Goal: Task Accomplishment & Management: Manage account settings

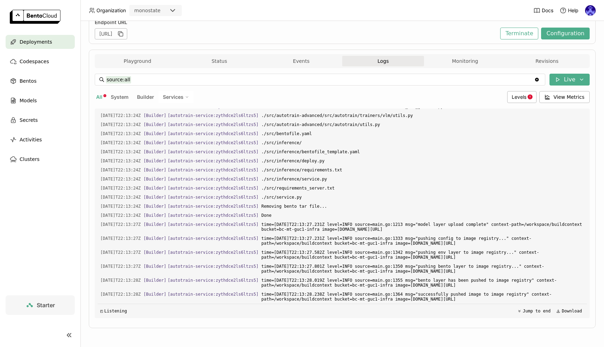
scroll to position [0, 0]
click at [50, 43] on div "Deployments" at bounding box center [40, 42] width 69 height 14
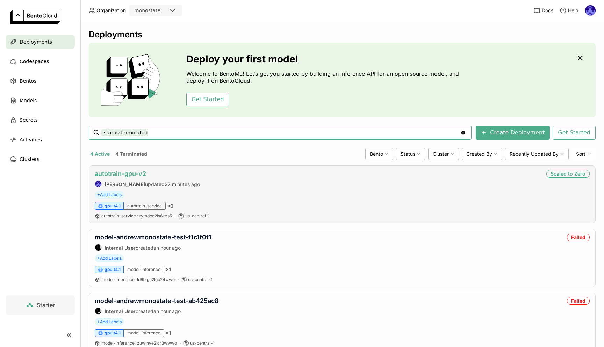
click at [125, 173] on link "autotrain-gpu-v2" at bounding box center [120, 173] width 51 height 7
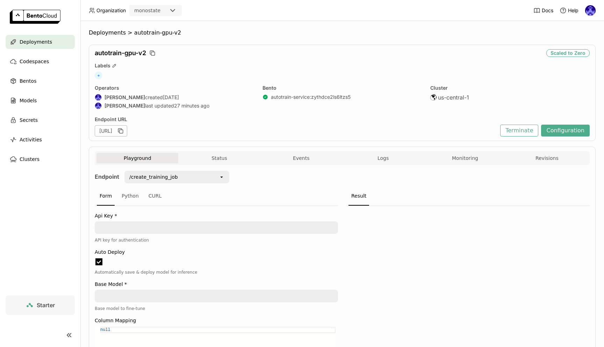
click at [50, 42] on div "Deployments" at bounding box center [40, 42] width 69 height 14
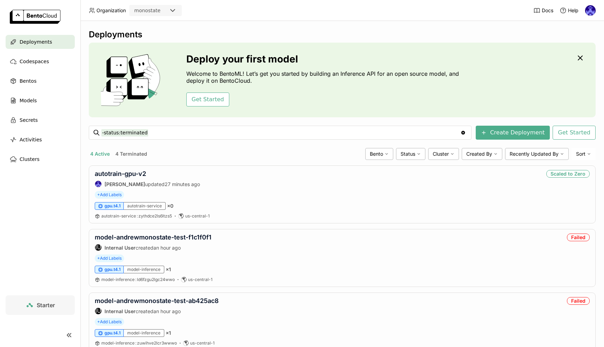
click at [240, 149] on div "4 Active 4 Terminated" at bounding box center [225, 153] width 273 height 9
click at [138, 174] on link "autotrain-gpu-v2" at bounding box center [120, 173] width 51 height 7
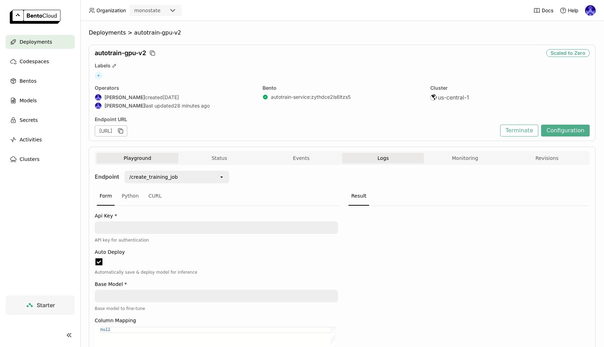
click at [383, 159] on span "Logs" at bounding box center [382, 158] width 11 height 6
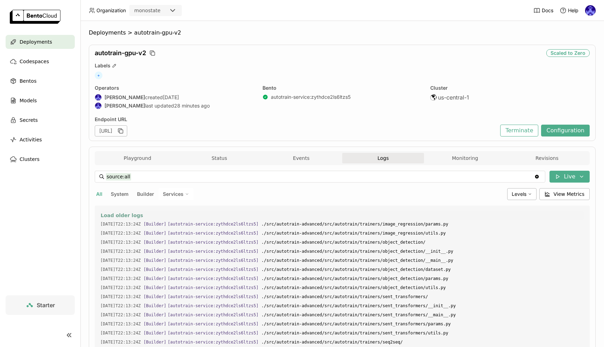
click at [116, 214] on span "Load older logs" at bounding box center [122, 215] width 42 height 6
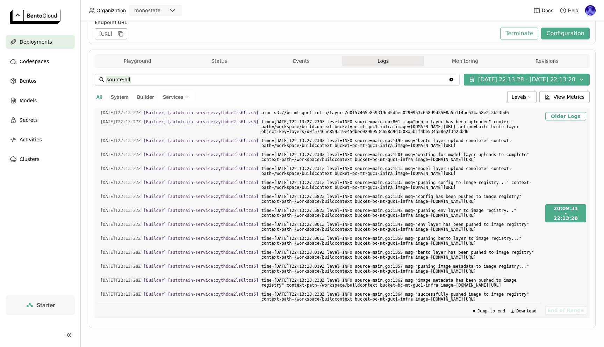
click at [27, 45] on span "Deployments" at bounding box center [36, 42] width 32 height 8
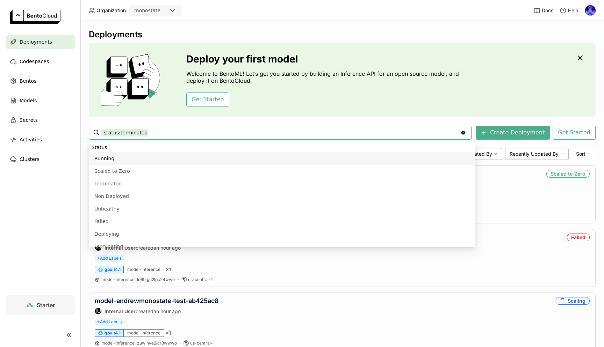
click at [439, 91] on div "Deploy your first model Welcome to BentoML! Let’s get you started by building a…" at bounding box center [324, 79] width 276 height 53
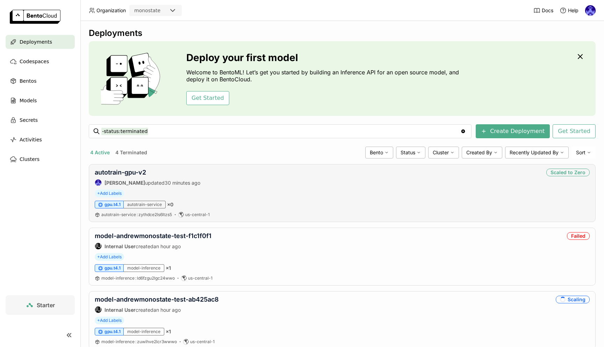
scroll to position [86, 0]
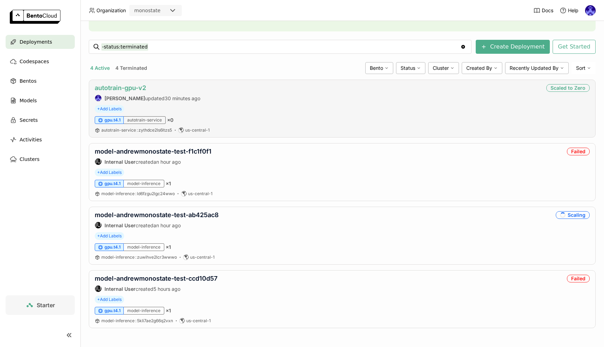
click at [132, 87] on link "autotrain-gpu-v2" at bounding box center [120, 87] width 51 height 7
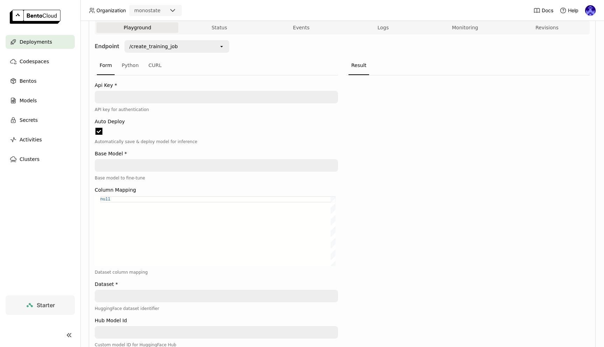
scroll to position [63, 0]
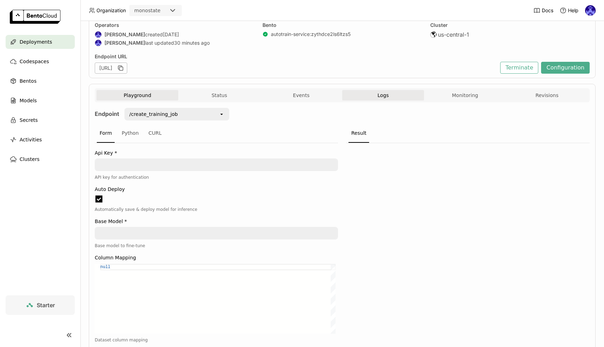
click at [387, 96] on button "Logs" at bounding box center [383, 95] width 82 height 10
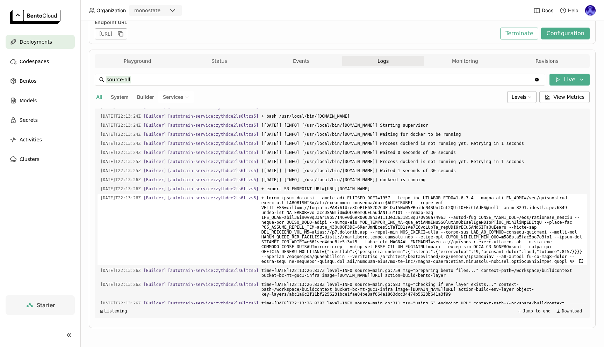
scroll to position [544, 0]
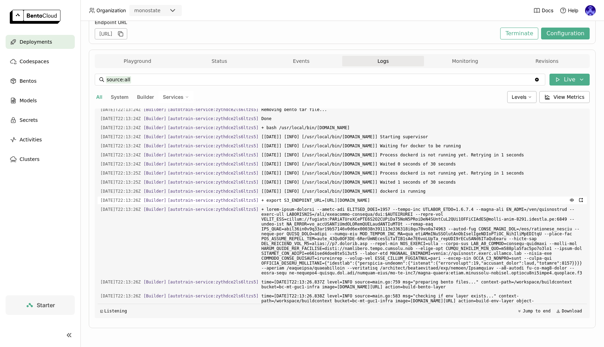
click at [334, 204] on span "+ export S3_ENDPOINT_URL=[URL][DOMAIN_NAME]" at bounding box center [422, 201] width 322 height 8
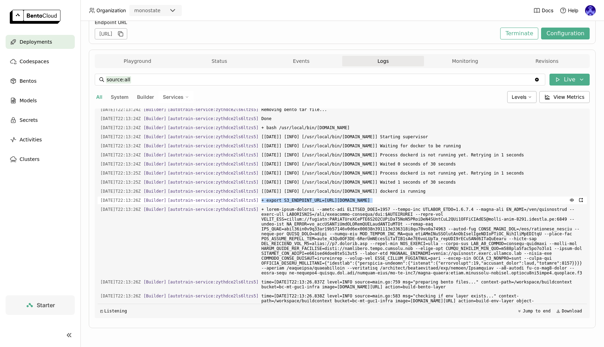
click at [334, 204] on span "+ export S3_ENDPOINT_URL=[URL][DOMAIN_NAME]" at bounding box center [422, 201] width 322 height 8
click at [320, 186] on span "[Thu Sep 25 22:13:25 UTC 2025] [INFO] [/usr/local/bin/start-docker.sh] Waited 1…" at bounding box center [422, 182] width 322 height 8
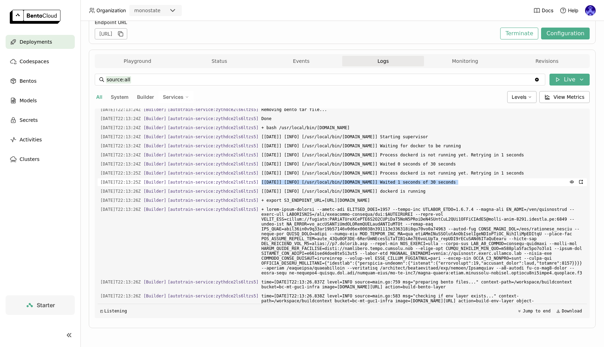
click at [320, 186] on span "[Thu Sep 25 22:13:25 UTC 2025] [INFO] [/usr/local/bin/start-docker.sh] Waited 1…" at bounding box center [422, 182] width 322 height 8
click at [331, 195] on span "[Thu Sep 25 22:13:26 UTC 2025] [INFO] [/usr/local/bin/start-docker.sh] dockerd …" at bounding box center [422, 192] width 322 height 8
click at [344, 204] on span "+ export S3_ENDPOINT_URL=[URL][DOMAIN_NAME]" at bounding box center [422, 201] width 322 height 8
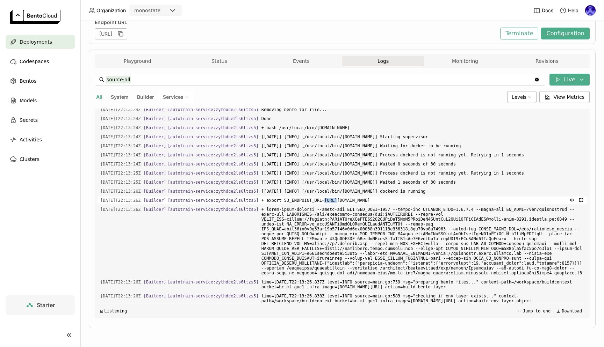
click at [344, 204] on span "+ export S3_ENDPOINT_URL=[URL][DOMAIN_NAME]" at bounding box center [422, 201] width 322 height 8
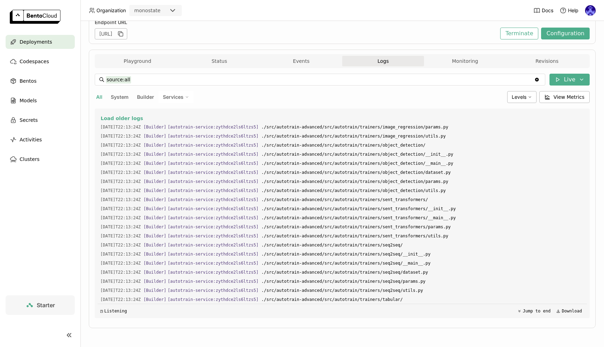
scroll to position [0, 0]
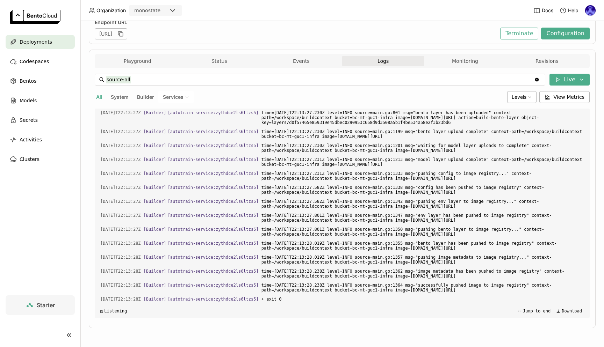
click at [231, 96] on div "All System Builder Services" at bounding box center [299, 97] width 409 height 12
click at [538, 308] on button "Jump to end" at bounding box center [533, 311] width 37 height 8
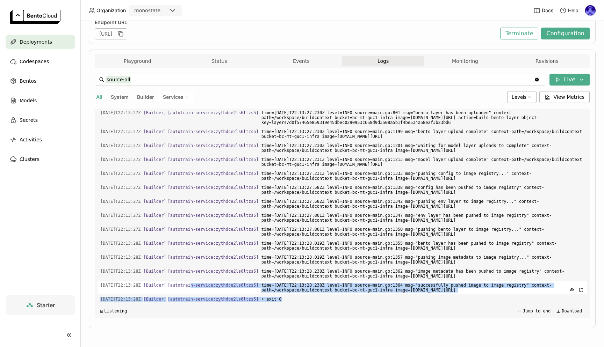
drag, startPoint x: 318, startPoint y: 301, endPoint x: 205, endPoint y: 278, distance: 115.3
click at [200, 280] on div "Load older logs 2025-09-25T22:13:24Z [Builder] [ autotrain-service:zythdce2ls6l…" at bounding box center [341, 214] width 489 height 210
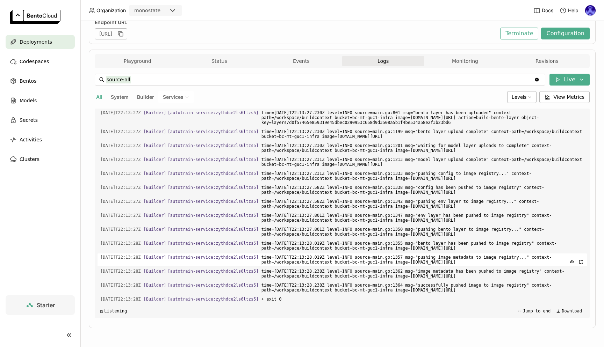
click at [307, 254] on span "time=2025-09-25T22:13:28.019Z level=INFO source=main.go:1357 msg="pushing image…" at bounding box center [422, 260] width 322 height 13
click at [29, 37] on div "Deployments" at bounding box center [40, 42] width 69 height 14
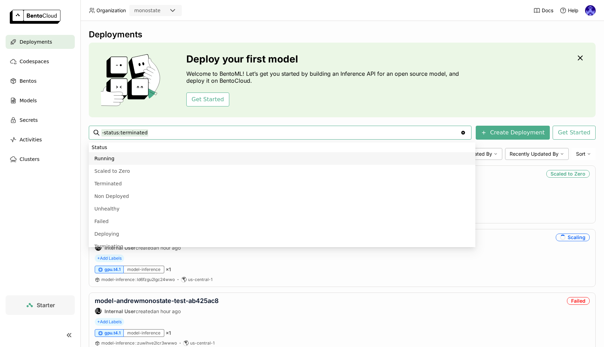
click at [503, 73] on div "Deploy your first model Welcome to BentoML! Let’s get you started by building a…" at bounding box center [342, 80] width 506 height 75
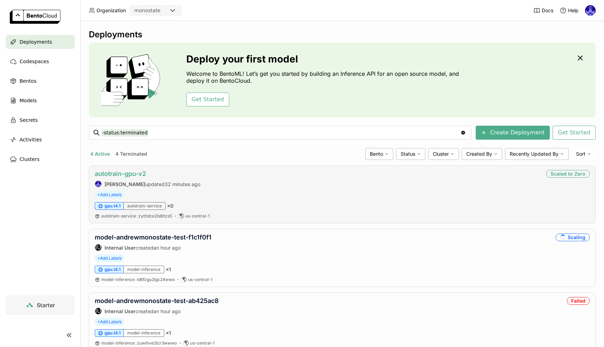
click at [138, 175] on link "autotrain-gpu-v2" at bounding box center [120, 173] width 51 height 7
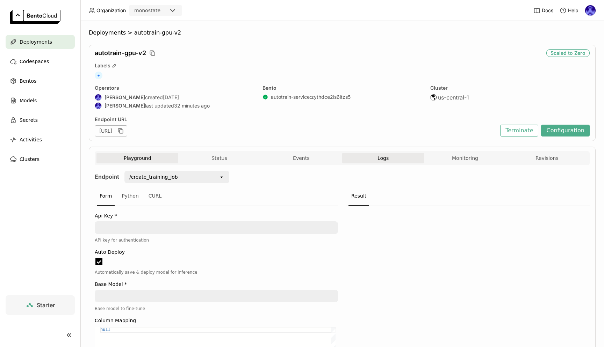
click at [376, 161] on button "Logs" at bounding box center [383, 158] width 82 height 10
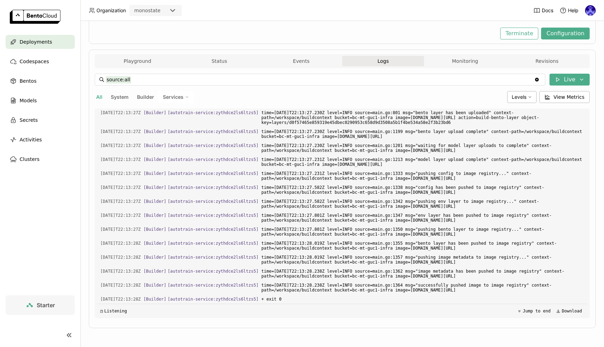
scroll to position [89, 0]
click at [37, 42] on span "Deployments" at bounding box center [36, 42] width 32 height 8
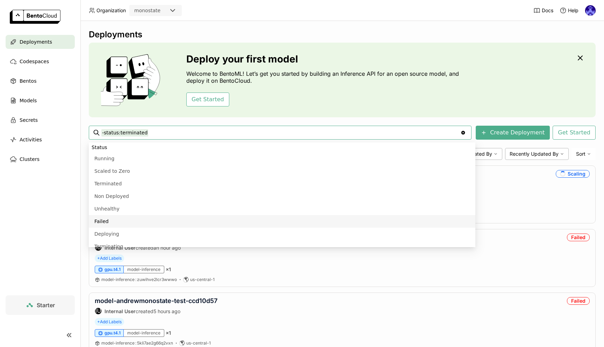
click at [593, 208] on div "Deployments Deploy your first model Welcome to BentoML! Let’s get you started b…" at bounding box center [341, 184] width 523 height 326
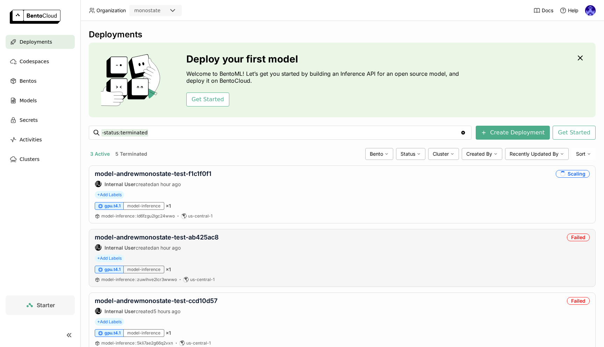
scroll to position [22, 0]
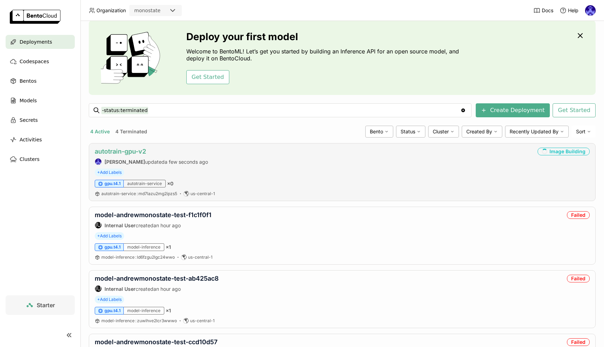
click at [144, 148] on link "autotrain-gpu-v2" at bounding box center [120, 151] width 51 height 7
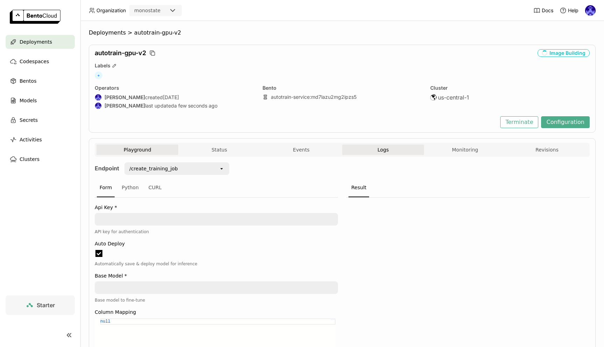
click at [368, 150] on button "Logs" at bounding box center [383, 150] width 82 height 10
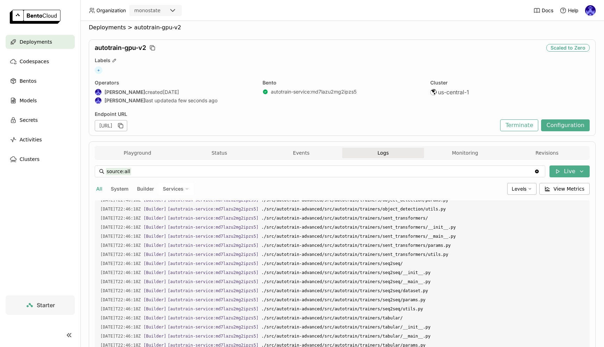
scroll to position [1157, 0]
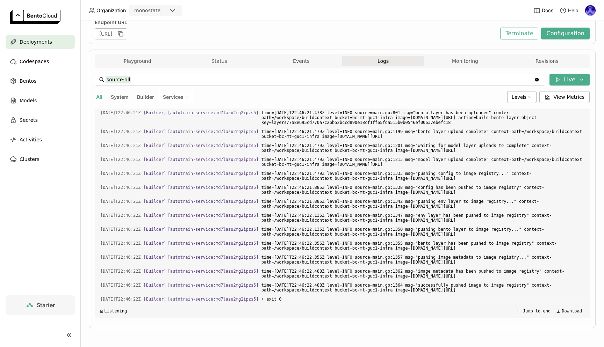
click at [46, 46] on div "Deployments" at bounding box center [40, 42] width 69 height 14
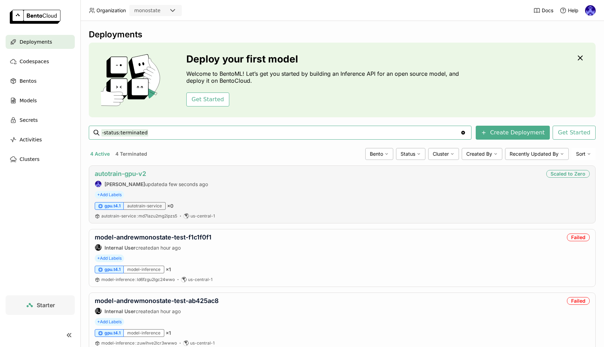
click at [132, 175] on link "autotrain-gpu-v2" at bounding box center [120, 173] width 51 height 7
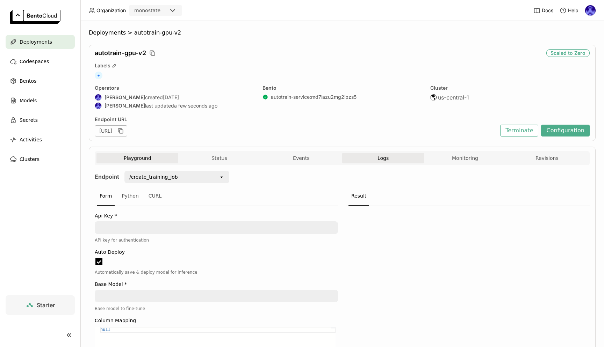
click at [379, 161] on span "Logs" at bounding box center [382, 158] width 11 height 6
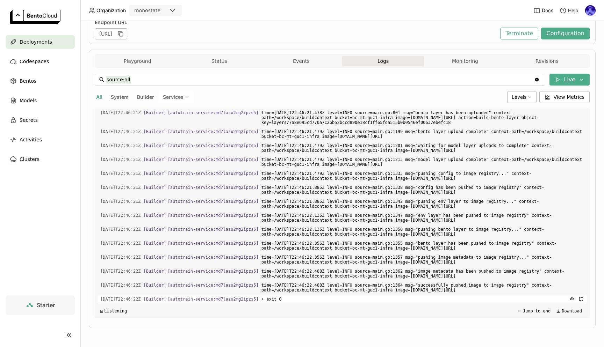
drag, startPoint x: 382, startPoint y: 216, endPoint x: 374, endPoint y: 301, distance: 85.3
click at [374, 301] on div "Load older logs 2025-09-25T22:46:18Z [Builder] [ autotrain-service:md7lazu2mg2i…" at bounding box center [341, 214] width 489 height 210
copy div "zs5.nomodels.s3 2025-09-25T22:46:22Z [Builder] [ autotrain-service:md7lazu2mg2i…"
click at [33, 42] on span "Deployments" at bounding box center [36, 42] width 32 height 8
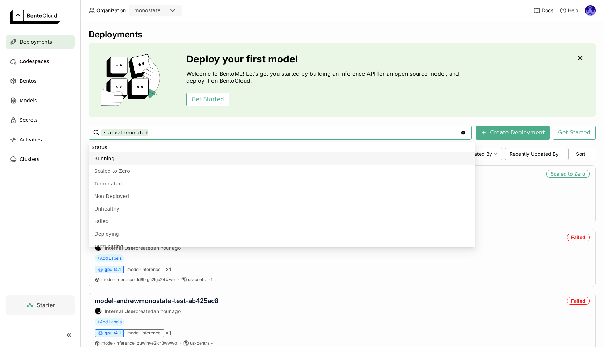
click at [558, 81] on div "Deploy your first model Welcome to BentoML! Let’s get you started by building a…" at bounding box center [342, 80] width 506 height 75
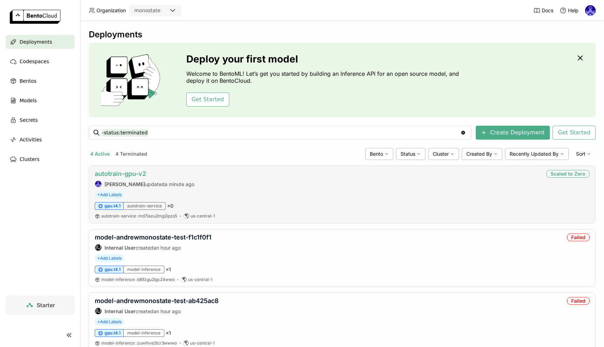
click at [115, 175] on link "autotrain-gpu-v2" at bounding box center [120, 173] width 51 height 7
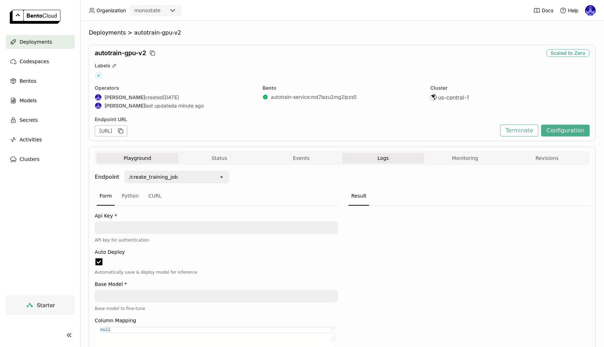
click at [379, 160] on span "Logs" at bounding box center [382, 158] width 11 height 6
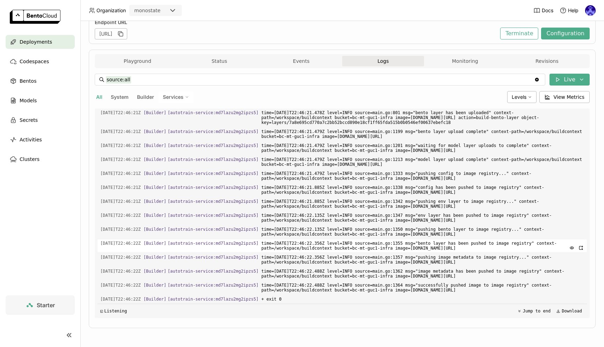
scroll to position [0, 0]
click at [37, 43] on span "Deployments" at bounding box center [36, 42] width 32 height 8
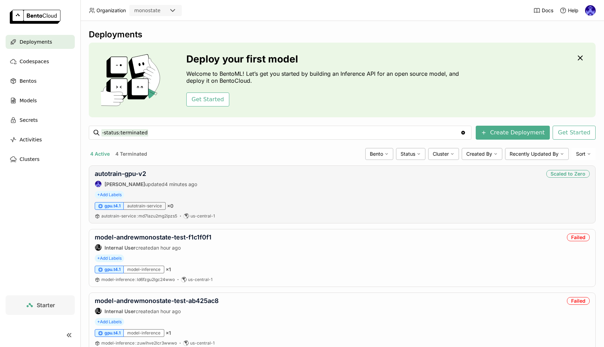
click at [254, 171] on div "autotrain-gpu-v2 Andrew correa updated 4 minutes ago Scaled to Zero" at bounding box center [342, 178] width 495 height 17
click at [114, 175] on link "autotrain-gpu-v2" at bounding box center [120, 173] width 51 height 7
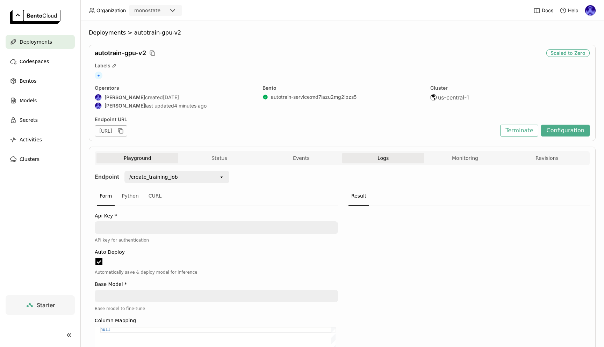
click at [368, 153] on button "Logs" at bounding box center [383, 158] width 82 height 10
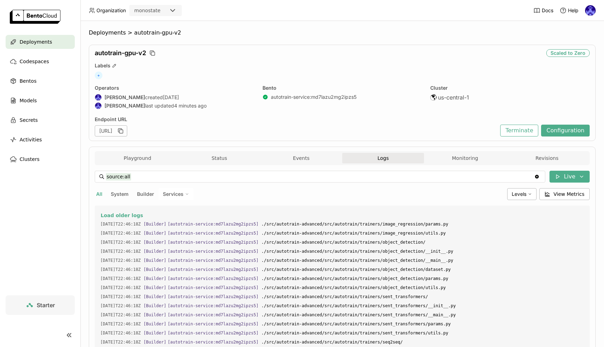
scroll to position [0, 0]
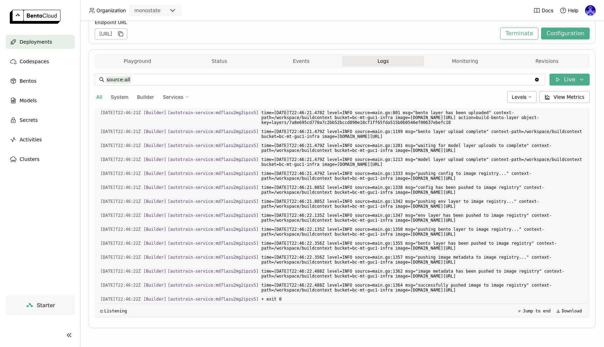
click at [266, 313] on div "◰ Listening Jump to end Download" at bounding box center [341, 311] width 489 height 14
click at [262, 311] on div "◰ Listening Jump to end Download" at bounding box center [341, 311] width 489 height 14
click at [38, 39] on span "Deployments" at bounding box center [36, 42] width 32 height 8
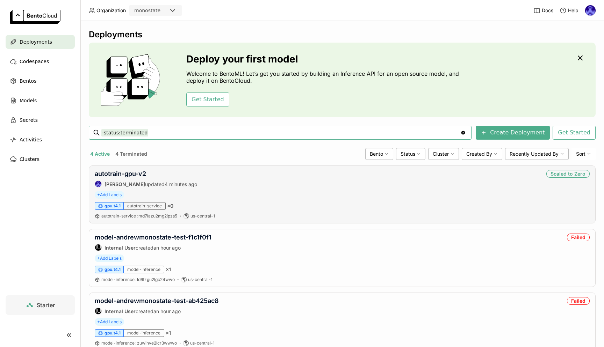
click at [219, 174] on div "autotrain-gpu-v2 Andrew correa updated 4 minutes ago Scaled to Zero" at bounding box center [342, 178] width 495 height 17
click at [115, 173] on link "autotrain-gpu-v2" at bounding box center [120, 173] width 51 height 7
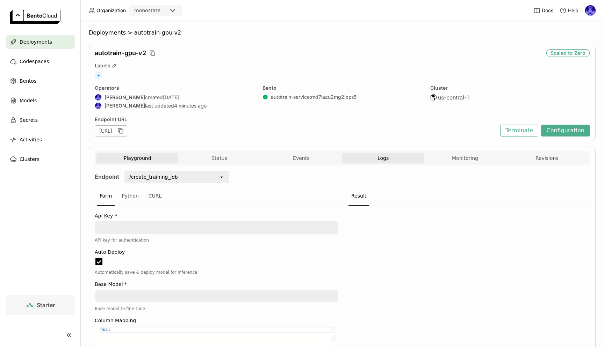
click at [386, 163] on button "Logs" at bounding box center [383, 158] width 82 height 10
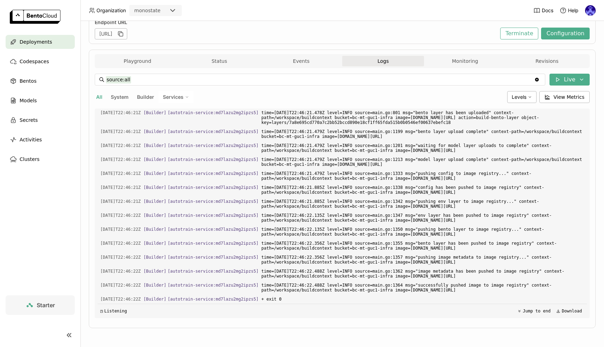
click at [29, 37] on div "Deployments" at bounding box center [40, 42] width 69 height 14
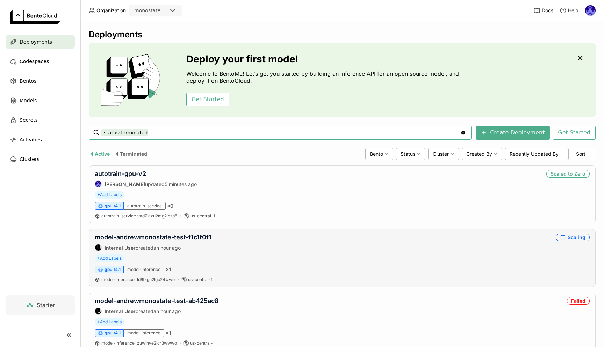
click at [179, 232] on div "model-andrewmonostate-test-f1c1f0f1 IU Internal User created an hour ago Scalin…" at bounding box center [342, 258] width 506 height 58
click at [182, 238] on link "model-andrewmonostate-test-f1c1f0f1" at bounding box center [153, 237] width 117 height 7
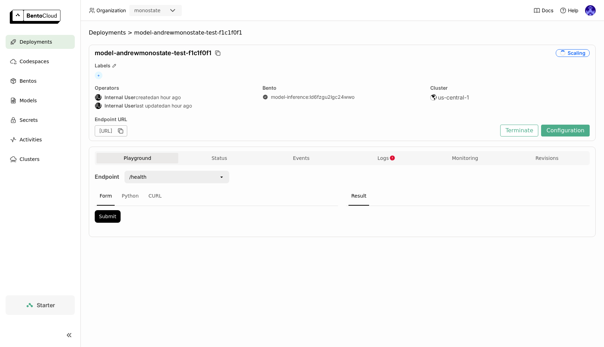
scroll to position [0, 0]
click at [528, 129] on button "Terminate" at bounding box center [519, 131] width 38 height 12
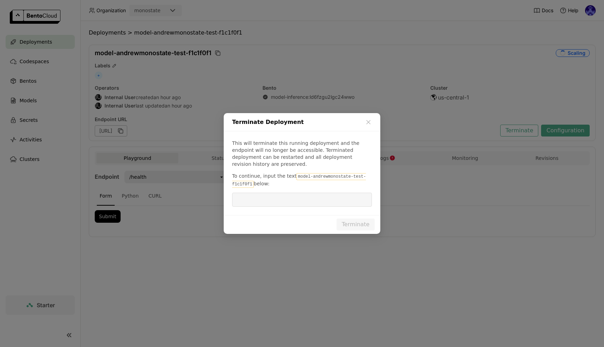
drag, startPoint x: 294, startPoint y: 173, endPoint x: 251, endPoint y: 181, distance: 43.9
click at [251, 181] on code "model-andrewmonostate-test-f1c1f0f1" at bounding box center [299, 180] width 134 height 15
copy p "model-andrewmonostate-test-f1c1f0f1"
click at [262, 201] on input "dialog" at bounding box center [301, 199] width 131 height 13
paste input "model-andrewmonostate-test-f1c1f0f1"
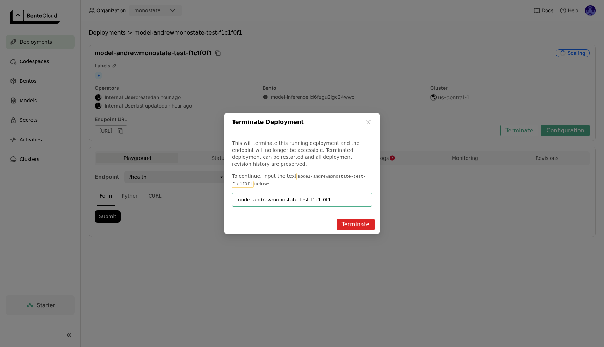
type input "model-andrewmonostate-test-f1c1f0f1"
click at [357, 219] on button "Terminate" at bounding box center [355, 225] width 38 height 12
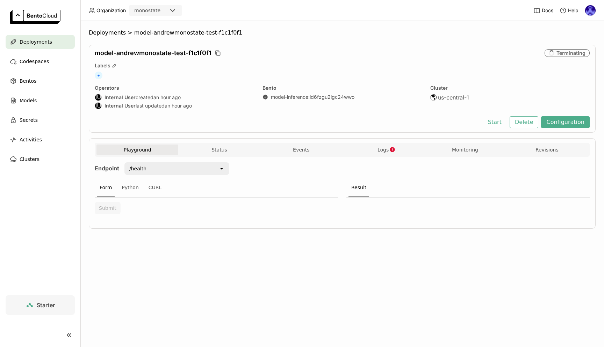
click at [33, 42] on span "Deployments" at bounding box center [36, 42] width 32 height 8
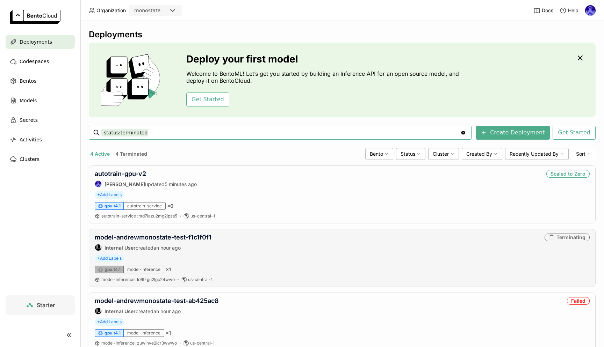
scroll to position [86, 0]
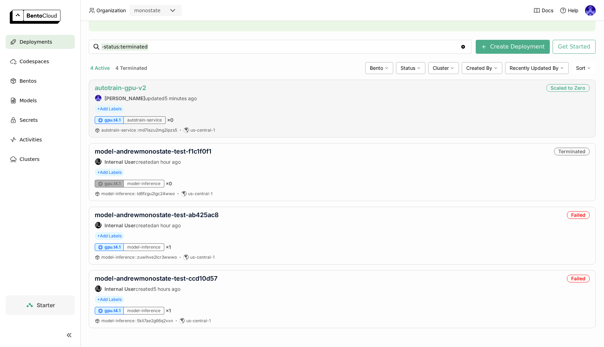
click at [132, 91] on link "autotrain-gpu-v2" at bounding box center [120, 87] width 51 height 7
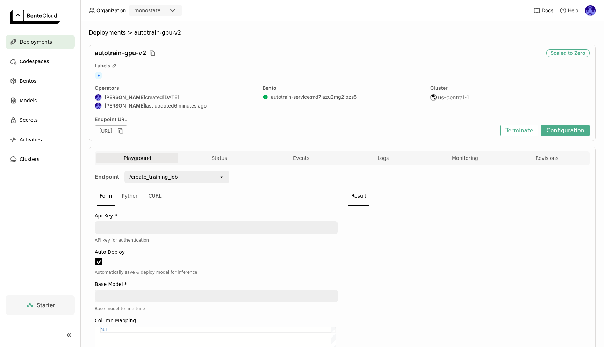
scroll to position [0, 0]
click at [41, 44] on span "Deployments" at bounding box center [36, 42] width 32 height 8
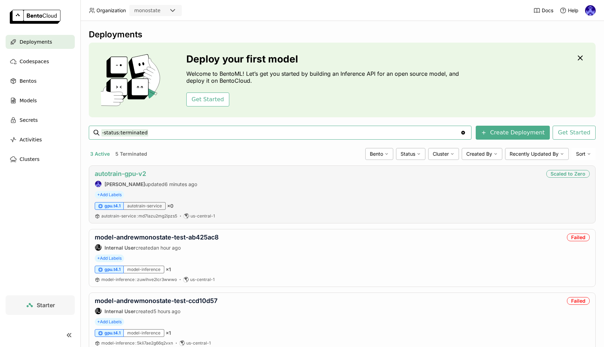
click at [127, 176] on link "autotrain-gpu-v2" at bounding box center [120, 173] width 51 height 7
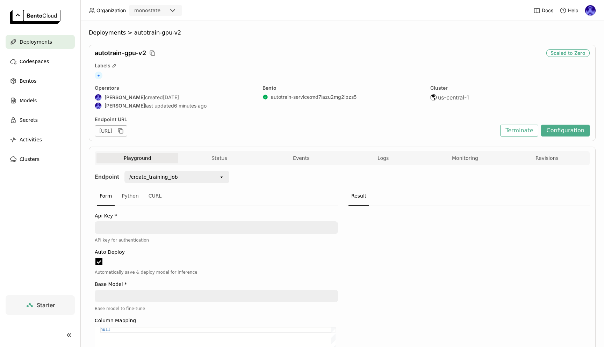
scroll to position [0, 0]
click at [210, 105] on div "Andrew correa last updated 7 minutes ago" at bounding box center [174, 105] width 159 height 7
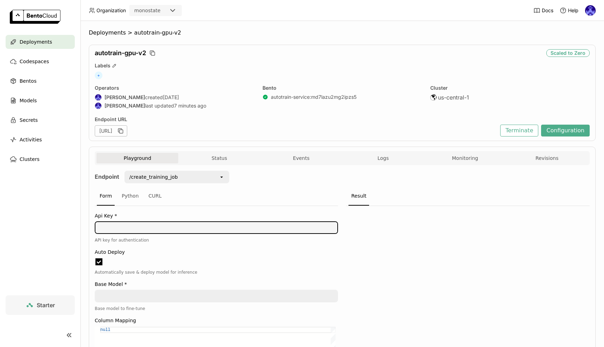
click at [181, 224] on textarea at bounding box center [216, 227] width 242 height 11
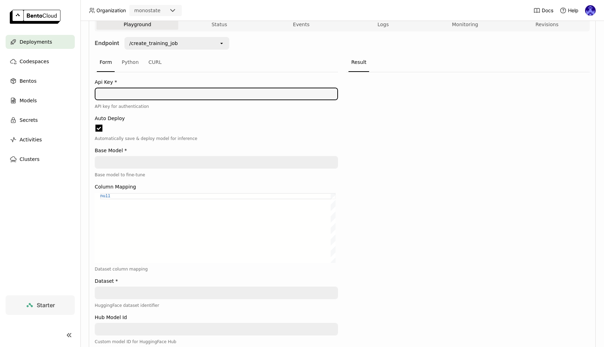
click at [165, 90] on textarea at bounding box center [216, 93] width 242 height 11
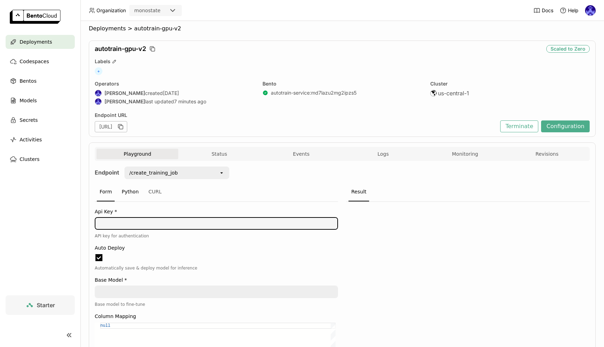
click at [137, 192] on div "Python" at bounding box center [130, 192] width 23 height 19
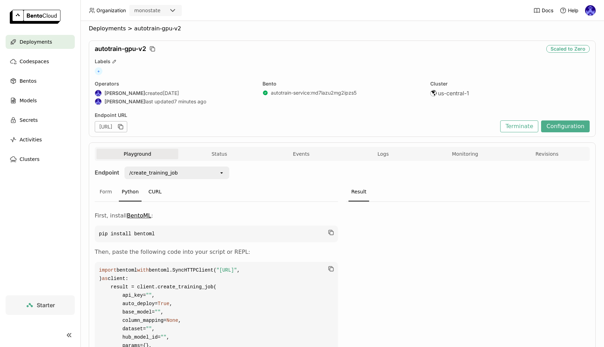
click at [159, 193] on div "CURL" at bounding box center [155, 192] width 19 height 19
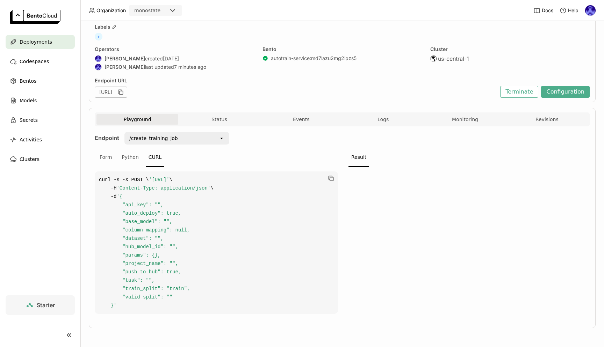
click at [246, 222] on code "curl -s -X POST \ 'https://autotrain-gpu-v2-0d5e4a44.mt-guc1.bentoml.ai/create_…" at bounding box center [216, 242] width 243 height 142
click at [225, 202] on code "curl -s -X POST \ 'https://autotrain-gpu-v2-0d5e4a44.mt-guc1.bentoml.ai/create_…" at bounding box center [216, 242] width 243 height 142
click at [221, 241] on code "curl -s -X POST \ 'https://autotrain-gpu-v2-0d5e4a44.mt-guc1.bentoml.ai/create_…" at bounding box center [216, 242] width 243 height 142
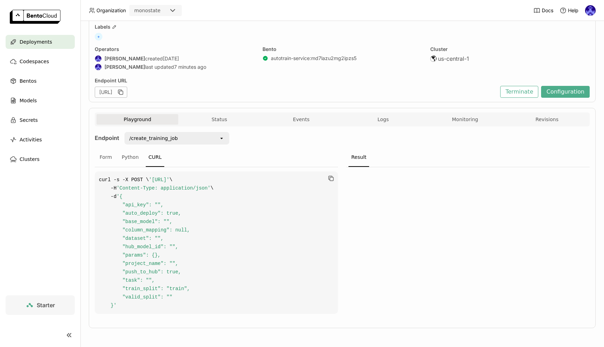
click at [182, 237] on code "curl -s -X POST \ 'https://autotrain-gpu-v2-0d5e4a44.mt-guc1.bentoml.ai/create_…" at bounding box center [216, 242] width 243 height 142
click at [144, 135] on div "/create_training_job" at bounding box center [172, 138] width 94 height 11
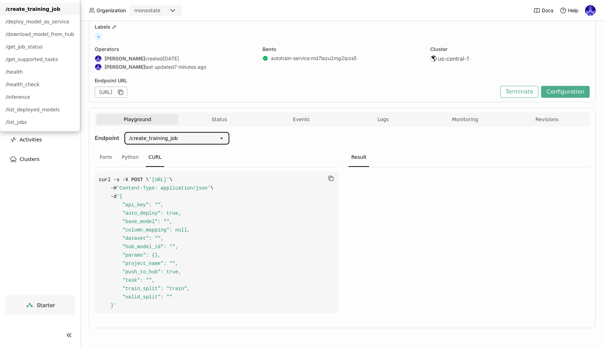
click at [151, 135] on div "/create_training_job" at bounding box center [153, 138] width 49 height 7
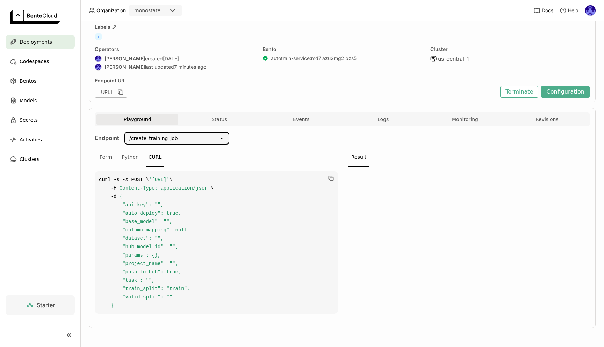
click at [152, 135] on div "/create_training_job" at bounding box center [153, 138] width 49 height 7
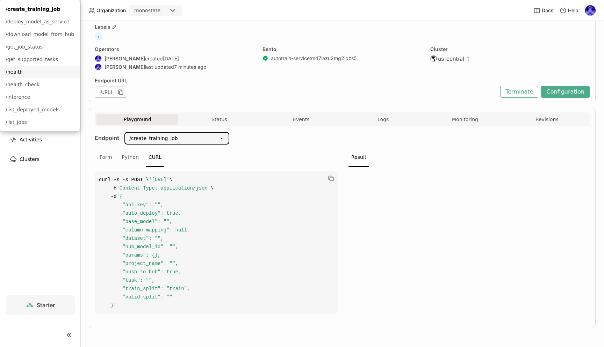
click at [74, 75] on div "/health" at bounding box center [40, 71] width 68 height 7
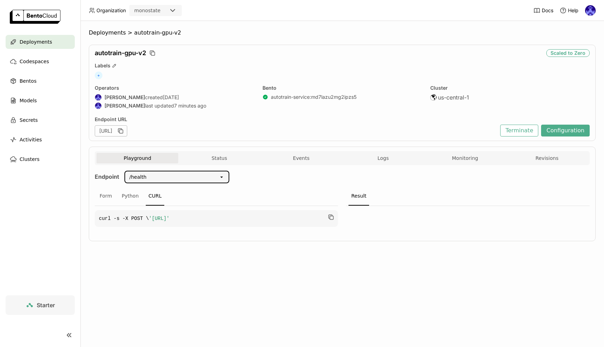
click at [194, 178] on div "/health" at bounding box center [172, 176] width 94 height 11
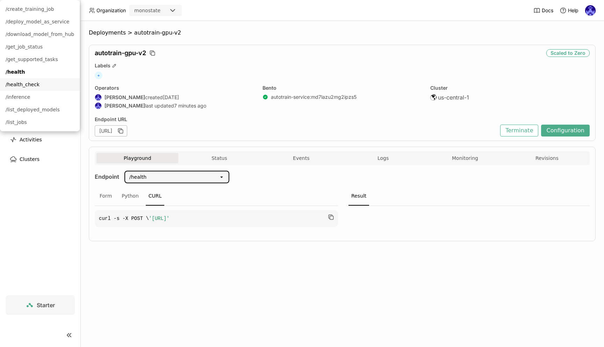
click at [80, 91] on li "/health_check" at bounding box center [40, 84] width 80 height 13
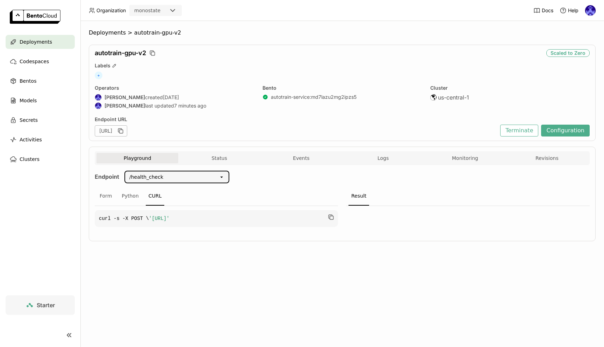
click at [189, 173] on div "/health_check" at bounding box center [172, 176] width 94 height 11
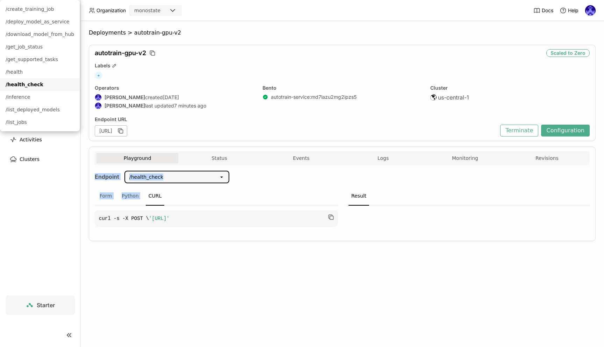
click at [279, 187] on div "Endpoint /health_check open Form Python CURL curl -s -X POST \ 'https://autotra…" at bounding box center [342, 201] width 495 height 60
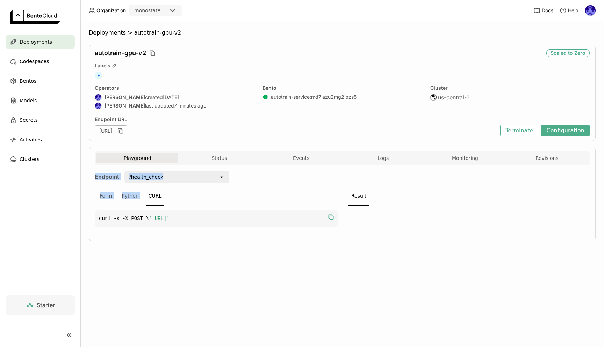
click at [331, 220] on icon "button" at bounding box center [330, 217] width 7 height 7
click at [50, 41] on div "Deployments" at bounding box center [40, 42] width 69 height 14
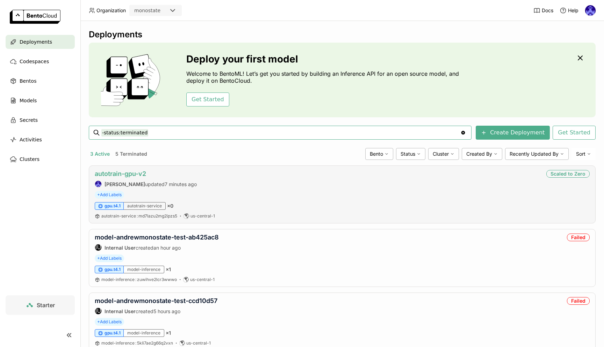
click at [128, 170] on link "autotrain-gpu-v2" at bounding box center [120, 173] width 51 height 7
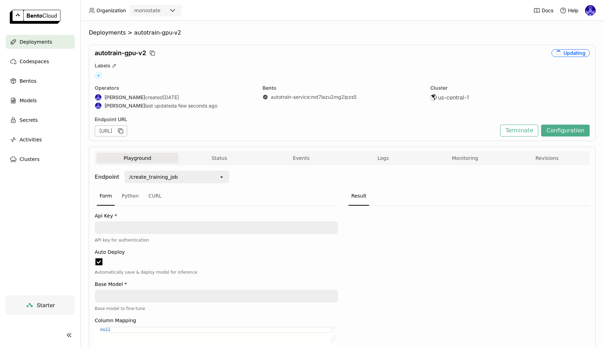
scroll to position [0, 0]
click at [39, 44] on span "Deployments" at bounding box center [36, 42] width 32 height 8
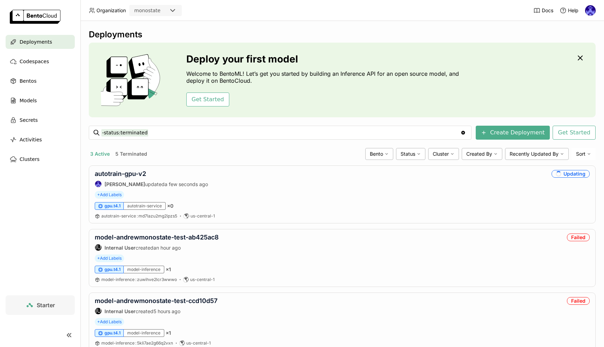
click at [148, 154] on div "3 Active 5 Terminated" at bounding box center [225, 153] width 273 height 9
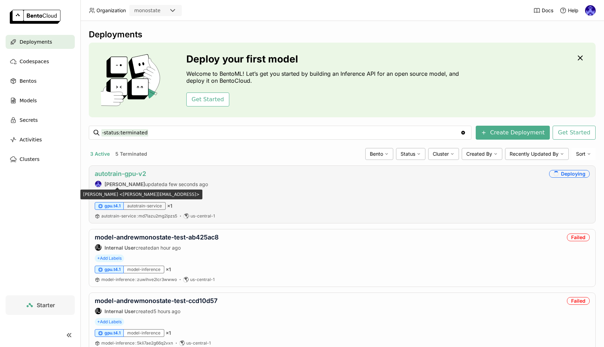
click at [126, 171] on link "autotrain-gpu-v2" at bounding box center [120, 173] width 51 height 7
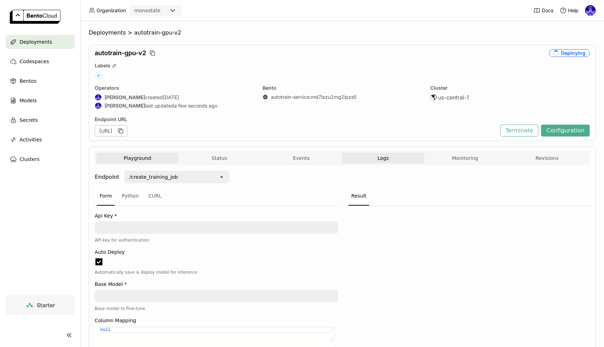
click at [402, 159] on button "Logs" at bounding box center [383, 158] width 82 height 10
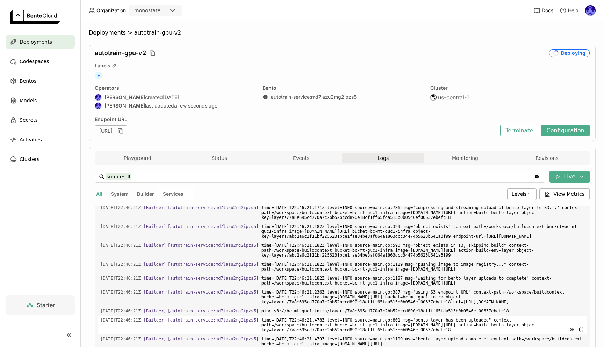
scroll to position [1065, 0]
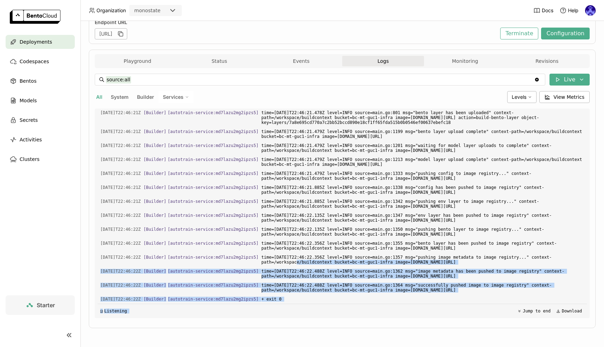
drag, startPoint x: 387, startPoint y: 318, endPoint x: 392, endPoint y: 321, distance: 6.6
click at [392, 321] on div "source:all source:all Clear value Live All System Builder Services Levels View …" at bounding box center [342, 196] width 495 height 256
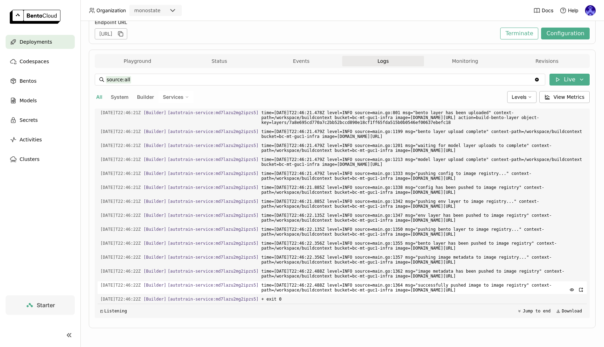
click at [372, 287] on span "time=2025-09-25T22:46:22.488Z level=INFO source=main.go:1364 msg="successfully …" at bounding box center [422, 287] width 322 height 13
click at [56, 41] on div "Deployments" at bounding box center [40, 42] width 69 height 14
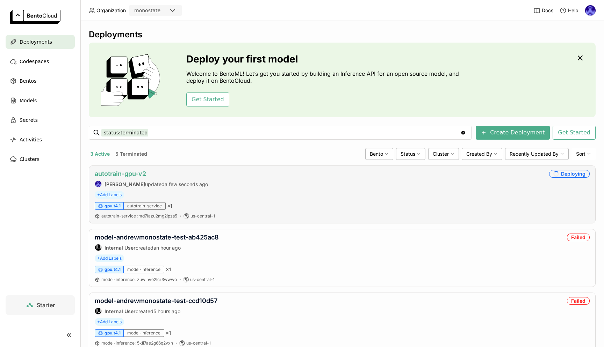
click at [130, 171] on link "autotrain-gpu-v2" at bounding box center [120, 173] width 51 height 7
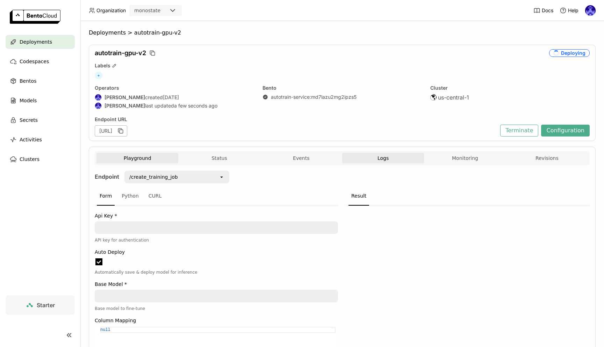
click at [393, 158] on button "Logs" at bounding box center [383, 158] width 82 height 10
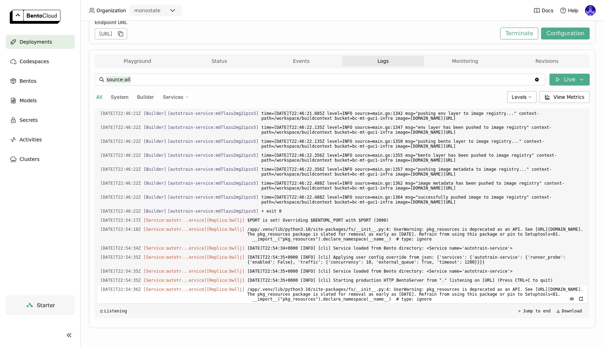
drag, startPoint x: 257, startPoint y: 231, endPoint x: 477, endPoint y: 301, distance: 231.0
click at [477, 301] on div "Load older logs 2025-09-25T22:46:18Z [Builder] [ autotrain-service:md7lazu2mg2i…" at bounding box center [341, 214] width 489 height 210
click at [56, 38] on div "Deployments" at bounding box center [40, 42] width 69 height 14
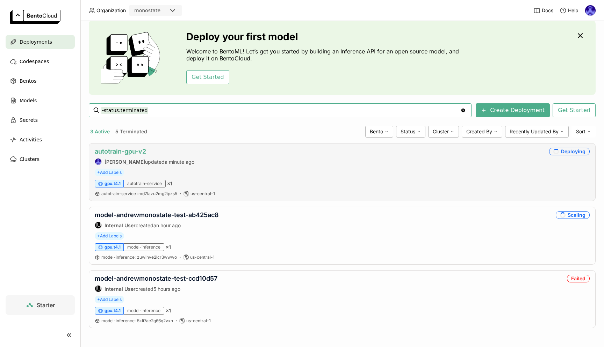
click at [130, 148] on link "autotrain-gpu-v2" at bounding box center [120, 151] width 51 height 7
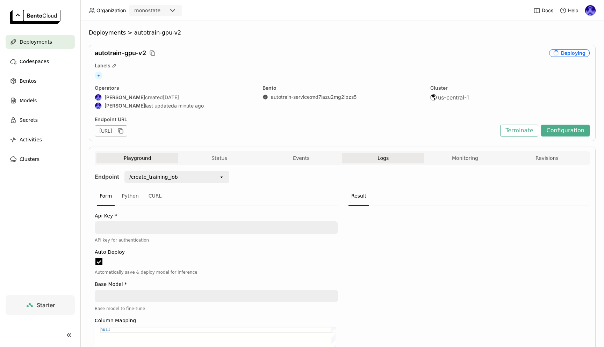
click at [388, 162] on button "Logs" at bounding box center [383, 158] width 82 height 10
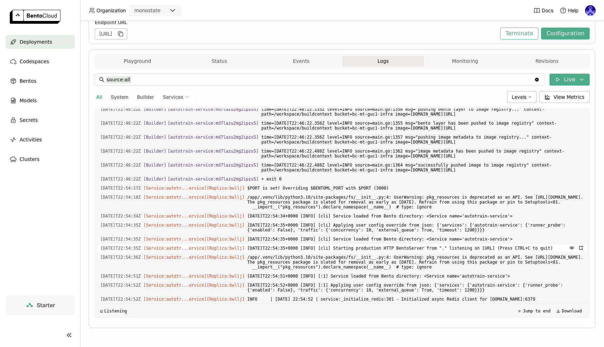
drag, startPoint x: 260, startPoint y: 168, endPoint x: 279, endPoint y: 239, distance: 73.9
click at [279, 239] on div "Load older logs 2025-09-25T22:46:18Z [Builder] [ autotrain-service:md7lazu2mg2i…" at bounding box center [341, 214] width 489 height 210
click at [279, 235] on span "[DATE]T22:54:35+0000 [INFO] [cli] Service loaded from Bento directory: <Service…" at bounding box center [415, 239] width 336 height 8
drag, startPoint x: 257, startPoint y: 167, endPoint x: 321, endPoint y: 302, distance: 149.3
click at [321, 302] on div "Load older logs 2025-09-25T22:46:18Z [Builder] [ autotrain-service:md7lazu2mg2i…" at bounding box center [341, 214] width 489 height 210
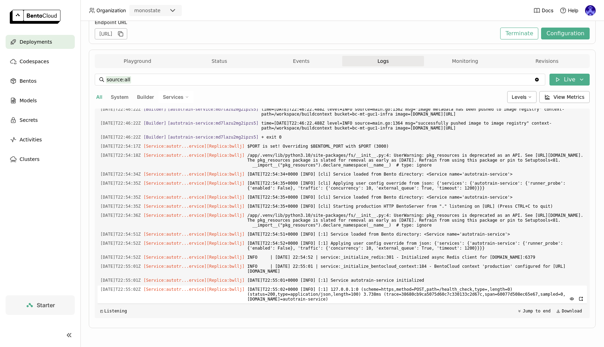
click at [522, 301] on span "[DATE]T22:55:02+0000 [INFO] [:1] 127.0.0.1:0 (scheme=https,method=POST,path=/he…" at bounding box center [415, 294] width 336 height 17
click at [256, 142] on div "2025-09-25T22:54:17Z [Service:autotr...ervice] [Replica: bwllj ] $PORT is set! …" at bounding box center [341, 146] width 489 height 8
drag, startPoint x: 256, startPoint y: 126, endPoint x: 527, endPoint y: 299, distance: 321.0
click at [527, 299] on div "Load older logs 2025-09-25T22:46:18Z [Builder] [ autotrain-service:md7lazu2mg2i…" at bounding box center [341, 214] width 489 height 210
click at [467, 286] on span "[DATE]T22:55:02+0000 [INFO] [:1] 127.0.0.1:0 (scheme=https,method=POST,path=/he…" at bounding box center [415, 294] width 336 height 17
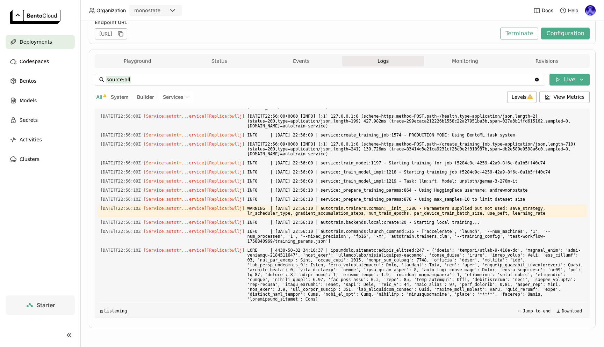
scroll to position [1345, 0]
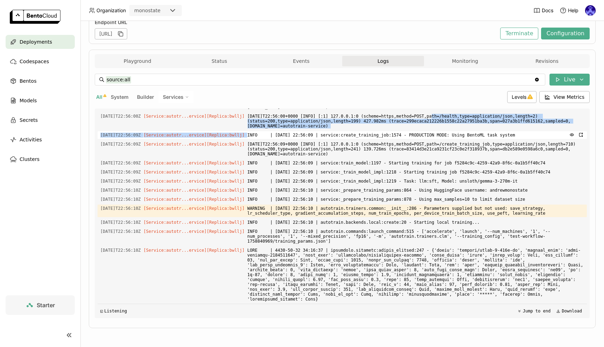
drag, startPoint x: 442, startPoint y: 220, endPoint x: 495, endPoint y: 236, distance: 54.9
click at [495, 236] on div "Load older logs 2025-09-25T22:46:18Z [Builder] [ autotrain-service:md7lazu2mg2i…" at bounding box center [341, 214] width 489 height 210
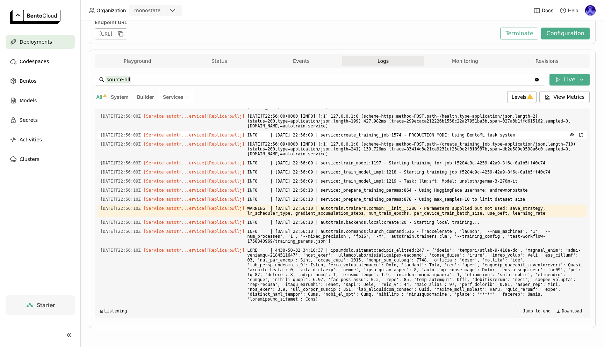
click at [495, 139] on span "INFO | [DATE] 22:56:09 | service:create_training_job:1574 - PRODUCTION MODE: Us…" at bounding box center [415, 135] width 336 height 8
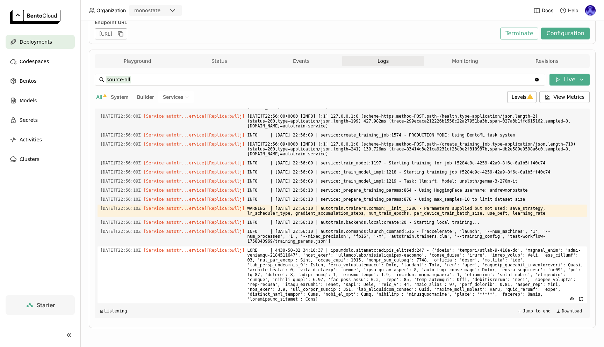
scroll to position [1454, 0]
drag, startPoint x: 523, startPoint y: 230, endPoint x: 554, endPoint y: 302, distance: 78.5
click at [554, 302] on div "Load older logs 2025-09-25T22:46:18Z [Builder] [ autotrain-service:md7lazu2mg2i…" at bounding box center [341, 214] width 489 height 210
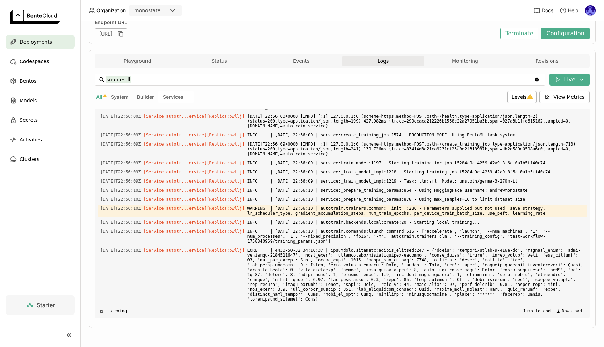
click at [26, 42] on span "Deployments" at bounding box center [36, 42] width 32 height 8
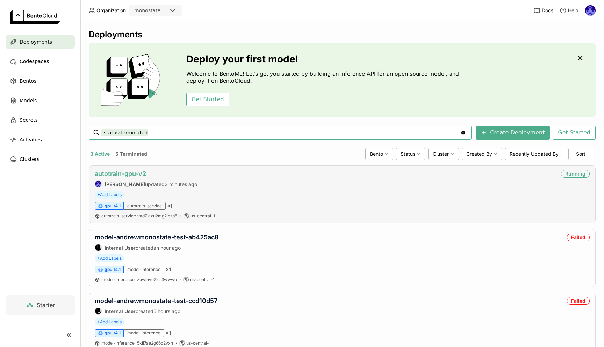
click at [124, 175] on link "autotrain-gpu-v2" at bounding box center [120, 173] width 51 height 7
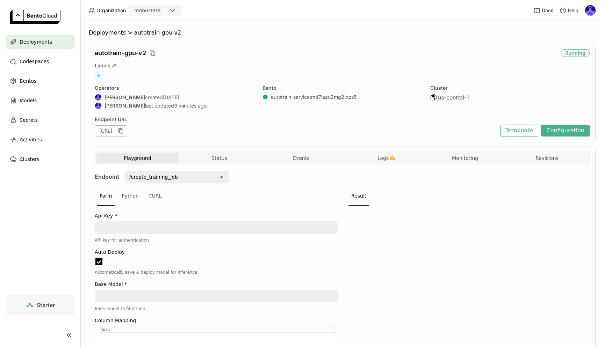
click at [378, 159] on span "Logs" at bounding box center [382, 158] width 11 height 6
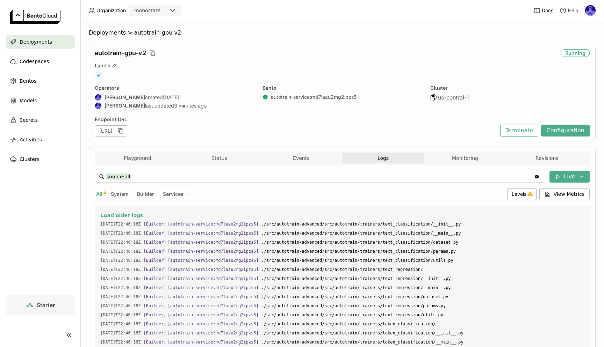
scroll to position [515, 0]
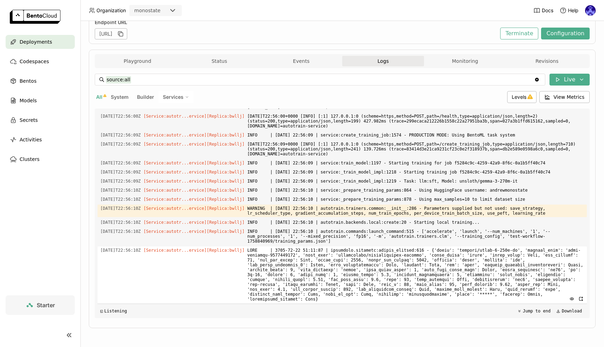
drag, startPoint x: 376, startPoint y: 229, endPoint x: 478, endPoint y: 262, distance: 106.8
click at [478, 262] on div "Load older logs 2025-09-25T22:46:18Z [Builder] [ autotrain-service:md7lazu2mg2i…" at bounding box center [341, 214] width 489 height 210
click at [478, 263] on span at bounding box center [415, 275] width 336 height 57
click at [461, 269] on span at bounding box center [415, 275] width 336 height 57
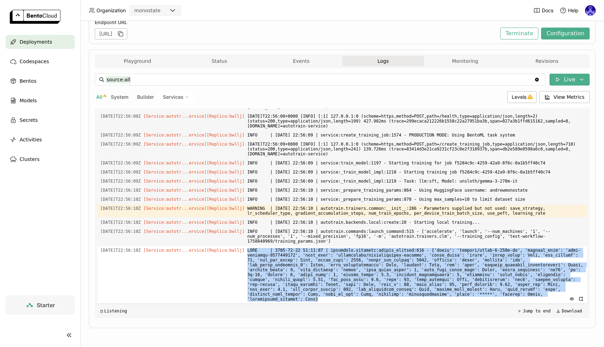
click at [461, 269] on span at bounding box center [415, 275] width 336 height 57
click at [463, 277] on span at bounding box center [415, 275] width 336 height 57
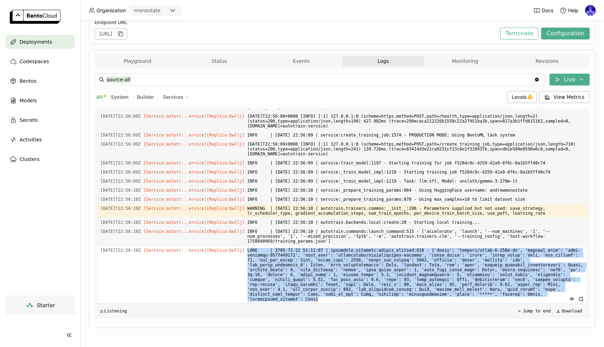
click at [463, 277] on span at bounding box center [415, 275] width 336 height 57
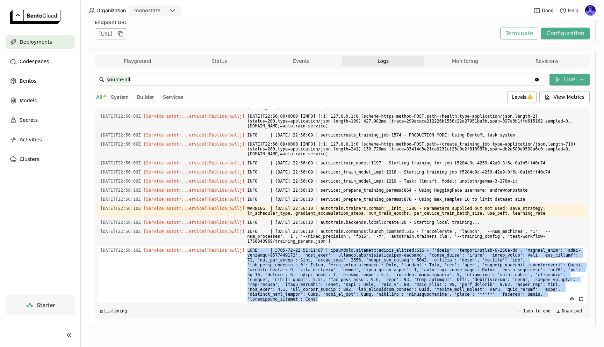
click at [463, 277] on span at bounding box center [415, 275] width 336 height 57
click at [465, 277] on span at bounding box center [415, 275] width 336 height 57
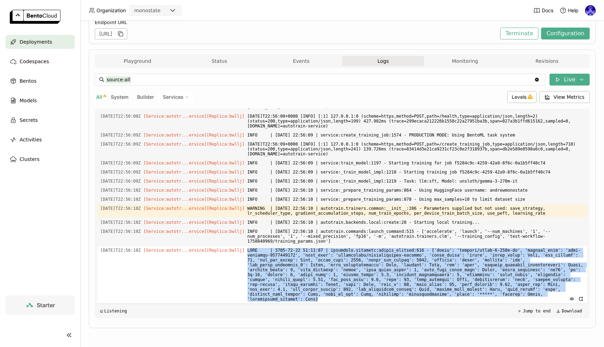
click at [489, 280] on span at bounding box center [415, 275] width 336 height 57
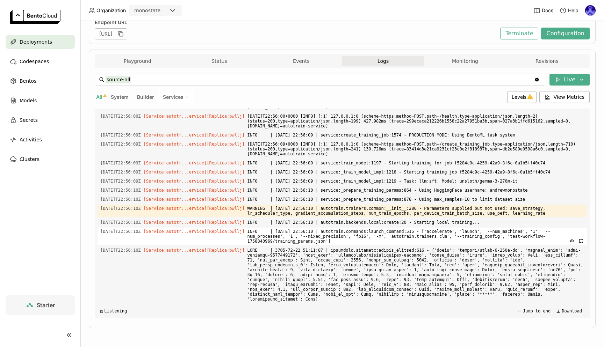
click at [331, 243] on span "INFO | 2025-09-25 22:56:10 | autotrain.commands:launch_command:515 - ['accelera…" at bounding box center [415, 236] width 336 height 17
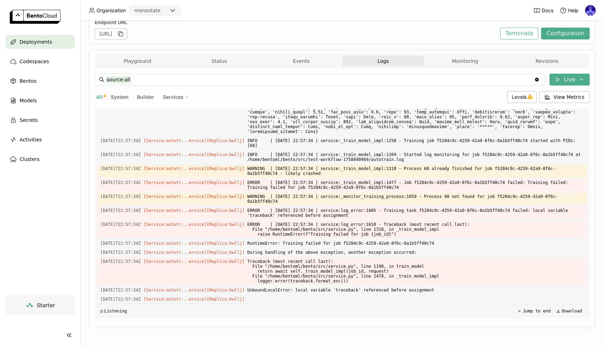
scroll to position [1476, 0]
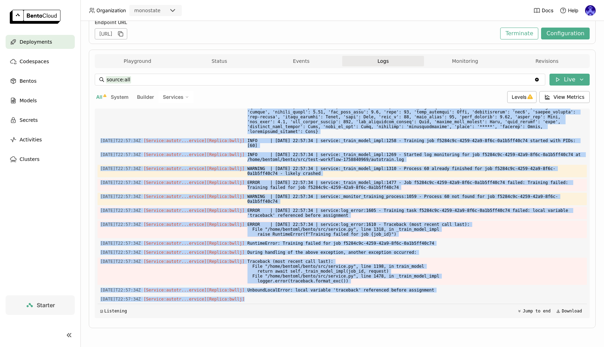
drag, startPoint x: 340, startPoint y: 300, endPoint x: 236, endPoint y: 257, distance: 112.5
click at [236, 257] on div "Load older logs 2025-09-25T22:46:18Z [Builder] [ autotrain-service:md7lazu2mg2i…" at bounding box center [341, 214] width 489 height 210
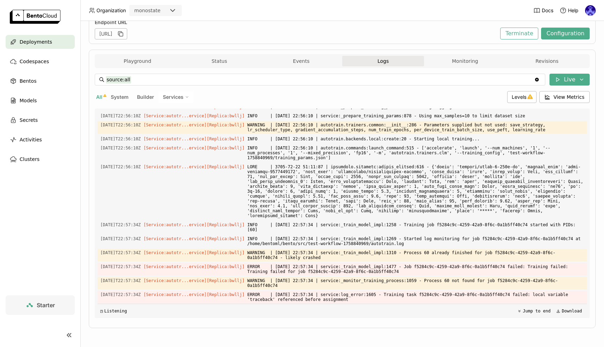
click at [333, 46] on span "2025-09-25T22:56:00+0000 [INFO] [:1] 127.0.0.1:0 (scheme=https,method=POST,path…" at bounding box center [415, 37] width 336 height 17
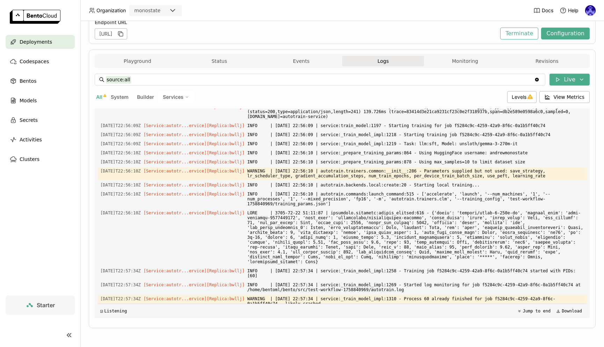
scroll to position [1031, 0]
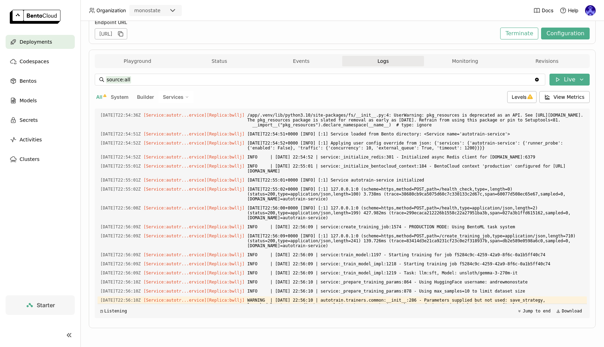
drag, startPoint x: 257, startPoint y: 206, endPoint x: 323, endPoint y: 235, distance: 72.1
click at [323, 235] on div "Load older logs 2025-09-25T22:46:18Z [Builder] [ autotrain-service:md7lazu2mg2i…" at bounding box center [341, 214] width 489 height 210
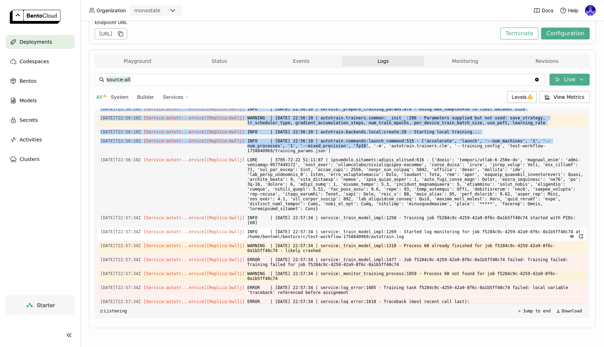
scroll to position [1476, 0]
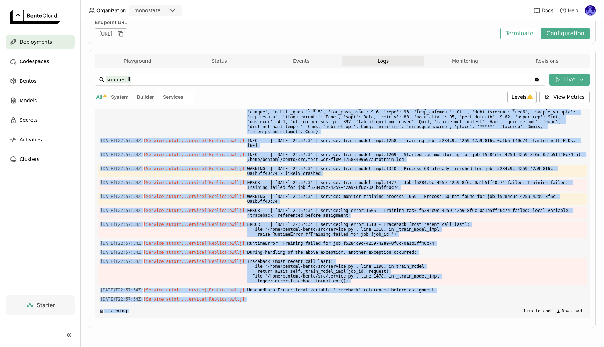
drag, startPoint x: 258, startPoint y: 225, endPoint x: 435, endPoint y: 305, distance: 194.2
click at [435, 305] on div "Load older logs 2025-09-25T22:46:18Z [Builder] [ autotrain-service:md7lazu2mg2i…" at bounding box center [341, 214] width 489 height 210
copy div "INFO | 2025-09-25 22:56:09 | service:create_training_job:1574 - PRODUCTION MODE…"
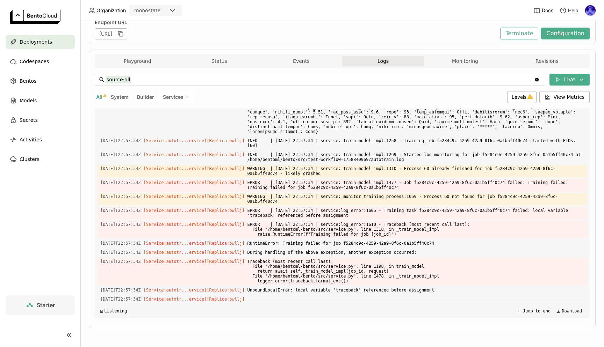
click at [354, 321] on div "source:all source:all Clear value Live All System Builder Services Levels View …" at bounding box center [342, 196] width 495 height 256
click at [297, 292] on span "UnboundLocalError: local variable 'traceback' referenced before assignment" at bounding box center [415, 290] width 336 height 8
click at [336, 307] on div "◱ Listening Jump to end Download" at bounding box center [341, 311] width 489 height 14
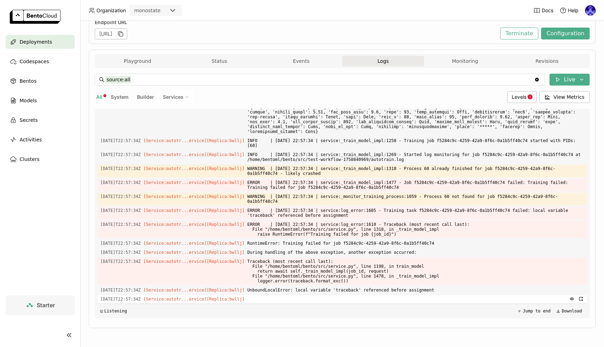
click at [298, 297] on span at bounding box center [415, 296] width 336 height 3
click at [397, 226] on span "ERROR | 2025-09-25 22:57:34 | service:log_error:1610 - Traceback (most recent c…" at bounding box center [415, 229] width 336 height 17
click at [401, 234] on span "ERROR | 2025-09-25 22:57:34 | service:log_error:1610 - Traceback (most recent c…" at bounding box center [415, 229] width 336 height 17
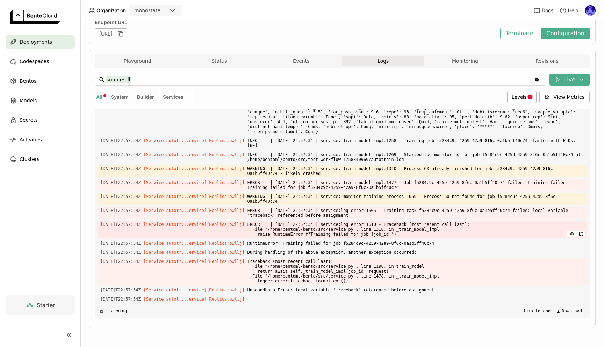
click at [401, 234] on span "ERROR | 2025-09-25 22:57:34 | service:log_error:1610 - Traceback (most recent c…" at bounding box center [415, 229] width 336 height 17
click at [431, 232] on span "ERROR | 2025-09-25 22:57:34 | service:log_error:1610 - Traceback (most recent c…" at bounding box center [415, 229] width 336 height 17
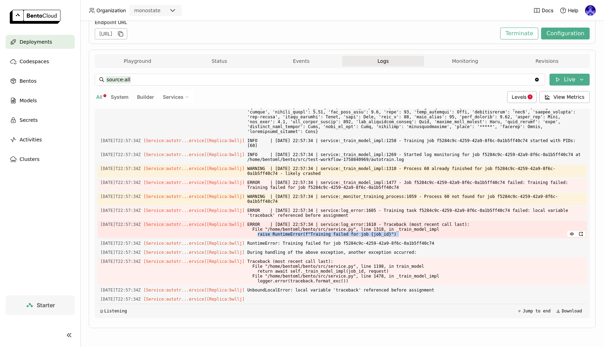
click at [431, 232] on span "ERROR | 2025-09-25 22:57:34 | service:log_error:1610 - Traceback (most recent c…" at bounding box center [415, 229] width 336 height 17
click at [410, 215] on span "ERROR | 2025-09-25 22:57:34 | service:log_error:1605 - Training task f5284c9c-4…" at bounding box center [415, 213] width 336 height 13
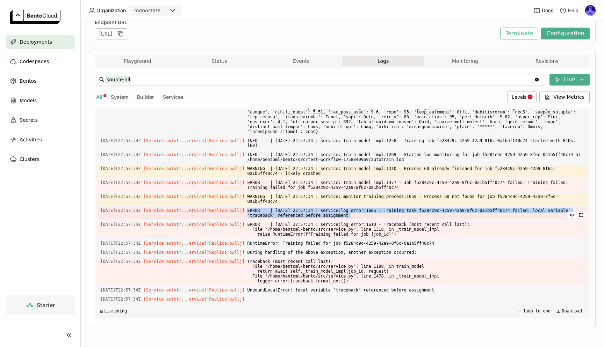
click at [410, 215] on span "ERROR | 2025-09-25 22:57:34 | service:log_error:1605 - Training task f5284c9c-4…" at bounding box center [415, 213] width 336 height 13
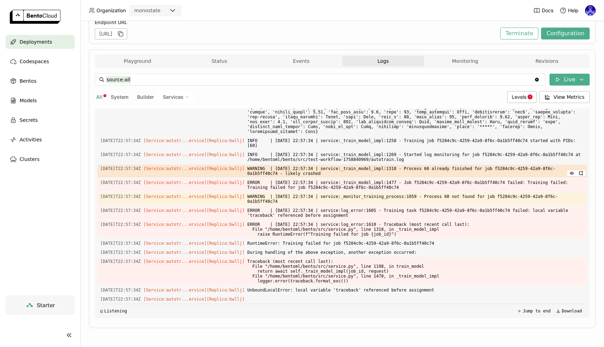
click at [337, 177] on span "WARNING | 2025-09-25 22:57:34 | service:_train_model_impl:1310 - Process 60 alr…" at bounding box center [415, 171] width 336 height 13
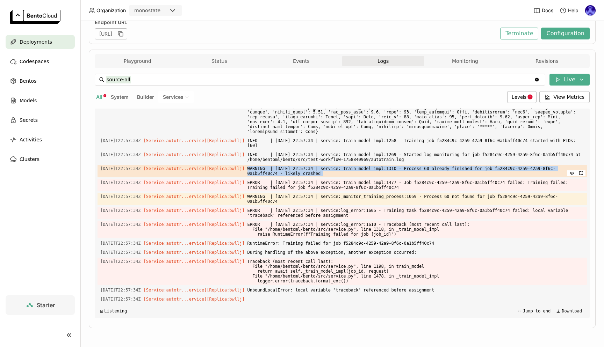
click at [337, 177] on span "WARNING | 2025-09-25 22:57:34 | service:_train_model_impl:1310 - Process 60 alr…" at bounding box center [415, 171] width 336 height 13
click at [371, 177] on span "WARNING | 2025-09-25 22:57:34 | service:_train_model_impl:1310 - Process 60 alr…" at bounding box center [415, 171] width 336 height 13
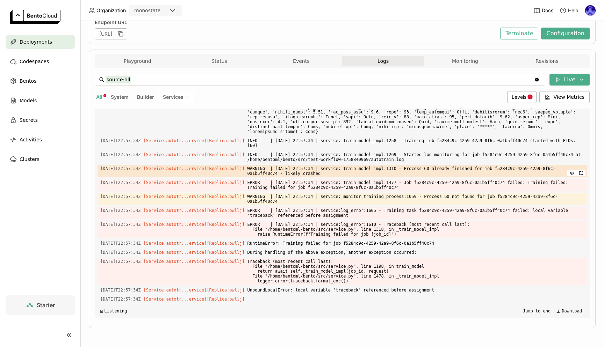
click at [370, 177] on span "WARNING | 2025-09-25 22:57:34 | service:_train_model_impl:1310 - Process 60 alr…" at bounding box center [415, 171] width 336 height 13
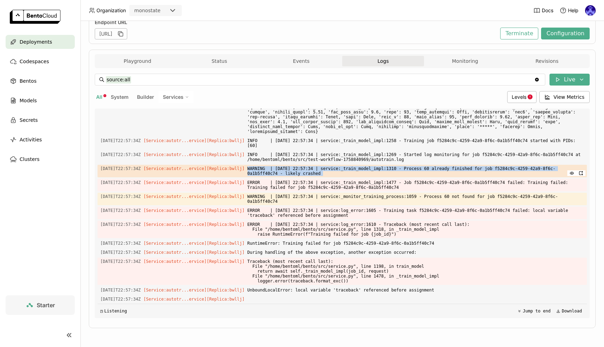
click at [370, 177] on span "WARNING | 2025-09-25 22:57:34 | service:_train_model_impl:1310 - Process 60 alr…" at bounding box center [415, 171] width 336 height 13
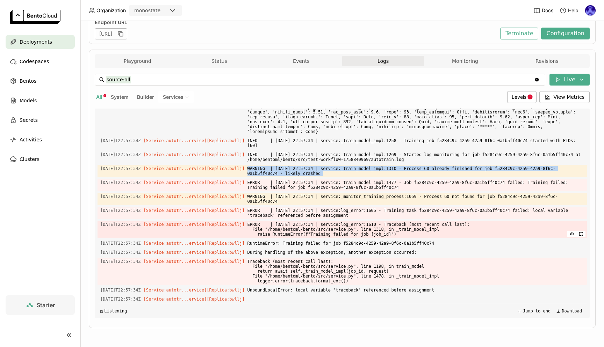
scroll to position [1476, 0]
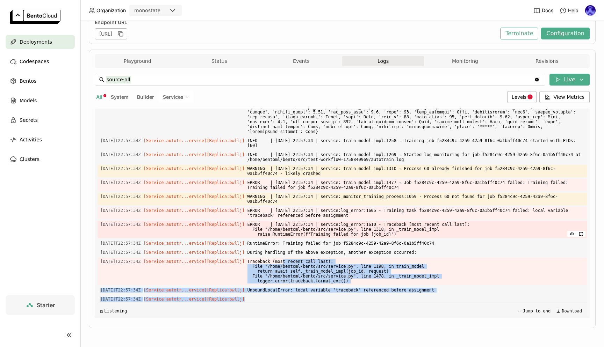
drag, startPoint x: 306, startPoint y: 296, endPoint x: 303, endPoint y: 222, distance: 73.7
click at [297, 247] on div "Load older logs 2025-09-25T22:46:18Z [Builder] [ autotrain-service:md7lazu2mg2i…" at bounding box center [341, 214] width 489 height 210
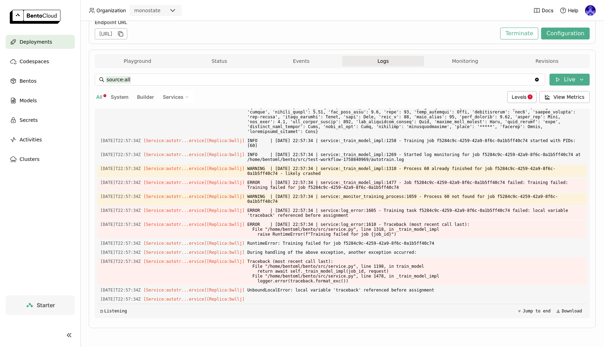
click at [306, 220] on div "Load older logs 2025-09-25T22:46:18Z [Builder] [ autotrain-service:md7lazu2mg2i…" at bounding box center [341, 214] width 489 height 210
drag, startPoint x: 319, startPoint y: 206, endPoint x: 352, endPoint y: 262, distance: 65.2
click at [350, 262] on div "Load older logs 2025-09-25T22:46:18Z [Builder] [ autotrain-service:md7lazu2mg2i…" at bounding box center [341, 214] width 489 height 210
click at [352, 262] on span "Traceback (most recent call last): File "/home/bentoml/bento/src/service.py", l…" at bounding box center [415, 271] width 336 height 27
click at [530, 311] on button "Jump to end" at bounding box center [533, 311] width 37 height 8
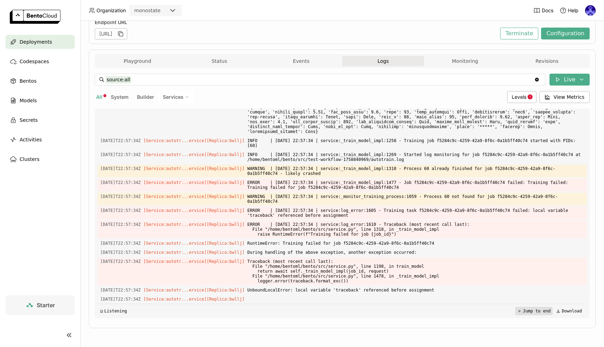
click at [527, 311] on button "Jump to end" at bounding box center [533, 311] width 37 height 8
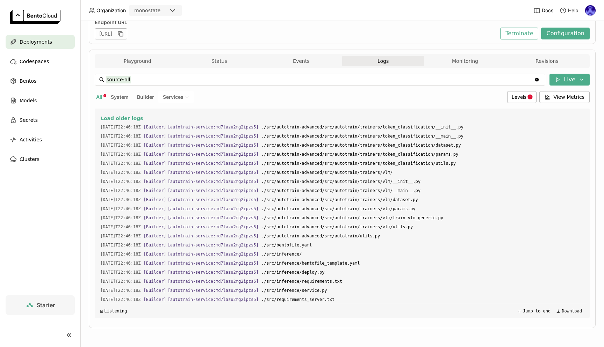
scroll to position [1252, 0]
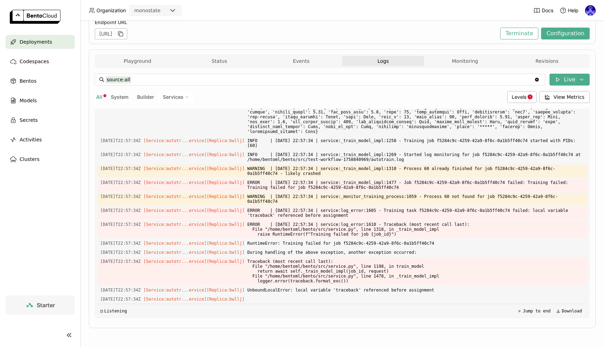
click at [337, 309] on div "◳ Listening Jump to end Download" at bounding box center [341, 311] width 489 height 14
click at [343, 278] on span "Traceback (most recent call last): File "/home/bentoml/bento/src/service.py", l…" at bounding box center [415, 271] width 336 height 27
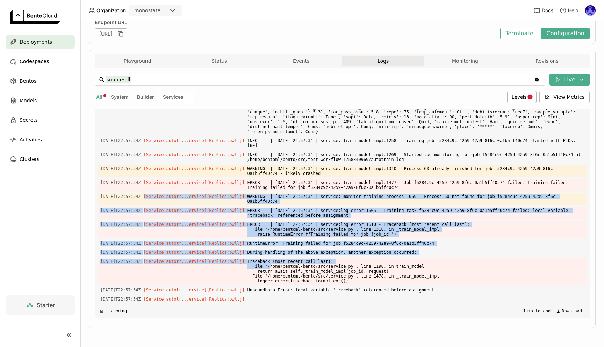
drag, startPoint x: 246, startPoint y: 232, endPoint x: 322, endPoint y: 285, distance: 92.5
click at [300, 279] on div "Load older logs 2025-09-25T22:46:18Z [Builder] [ autotrain-service:md7lazu2mg2i…" at bounding box center [341, 214] width 489 height 210
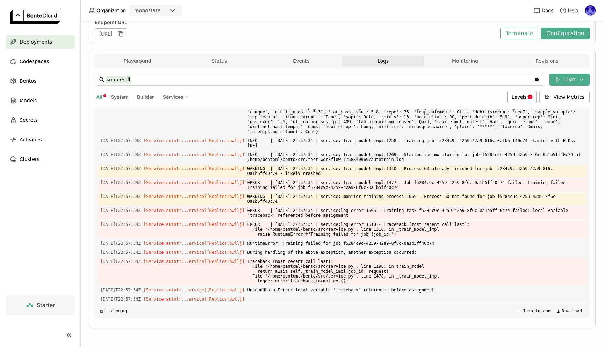
click at [322, 285] on div "Load older logs 2025-09-25T22:46:18Z [Builder] [ autotrain-service:md7lazu2mg2i…" at bounding box center [341, 214] width 489 height 210
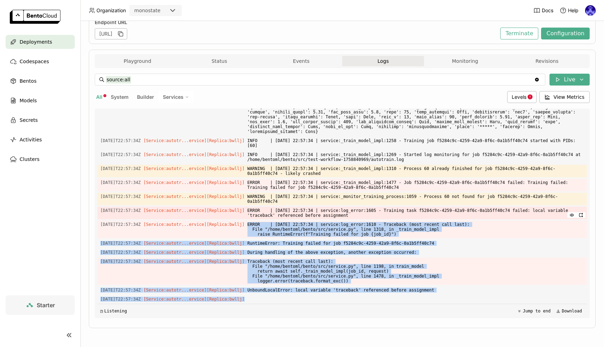
drag, startPoint x: 325, startPoint y: 295, endPoint x: 235, endPoint y: 217, distance: 119.0
click at [237, 221] on div "Load older logs 2025-09-25T22:46:18Z [Builder] [ autotrain-service:md7lazu2mg2i…" at bounding box center [341, 214] width 489 height 210
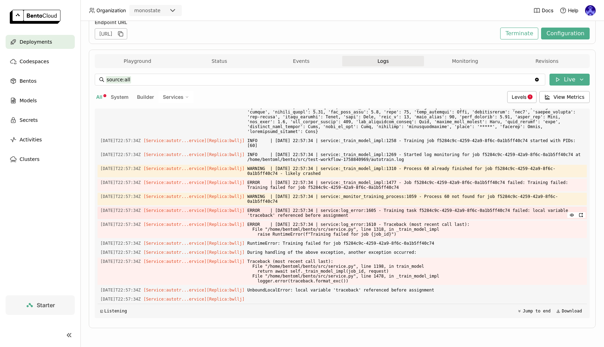
click at [235, 214] on span "[Service:autotr...ervice] [Replica: bwllj ]" at bounding box center [194, 211] width 101 height 8
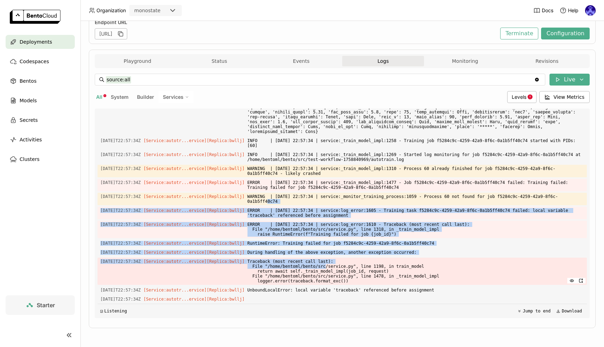
drag, startPoint x: 297, startPoint y: 219, endPoint x: 347, endPoint y: 273, distance: 73.1
click at [346, 273] on div "Load older logs 2025-09-25T22:46:18Z [Builder] [ autotrain-service:md7lazu2mg2i…" at bounding box center [341, 214] width 489 height 210
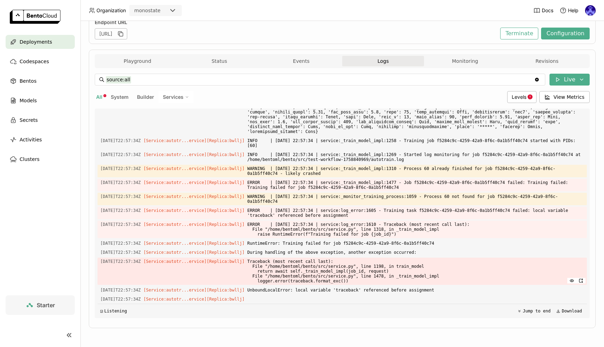
click at [347, 273] on span "Traceback (most recent call last): File "/home/bentoml/bento/src/service.py", l…" at bounding box center [415, 271] width 336 height 27
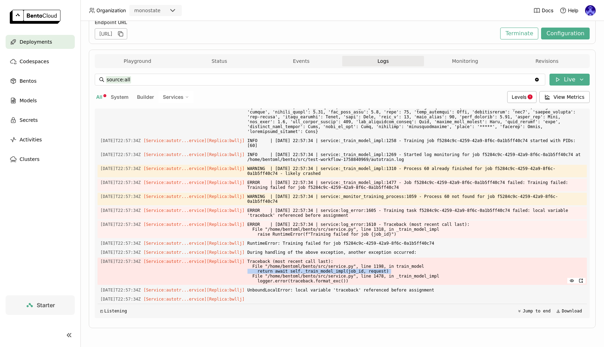
click at [347, 273] on span "Traceback (most recent call last): File "/home/bentoml/bento/src/service.py", l…" at bounding box center [415, 271] width 336 height 27
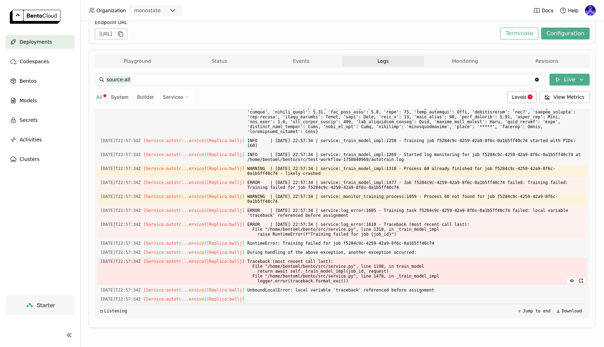
click at [350, 280] on span "Traceback (most recent call last): File "/home/bentoml/bento/src/service.py", l…" at bounding box center [415, 271] width 336 height 27
click at [355, 291] on span "UnboundLocalError: local variable 'traceback' referenced before assignment" at bounding box center [415, 290] width 336 height 8
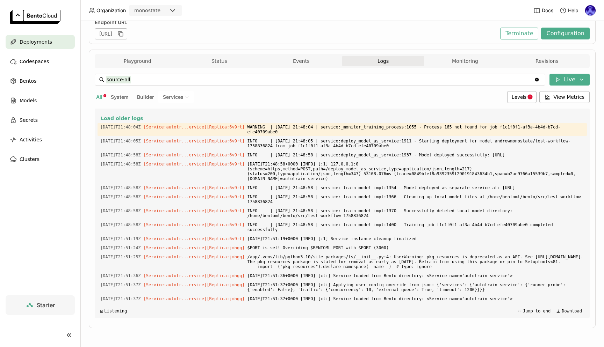
scroll to position [3223, 0]
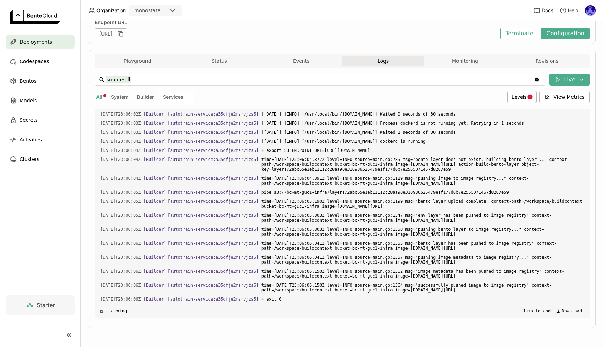
click at [41, 42] on span "Deployments" at bounding box center [36, 42] width 32 height 8
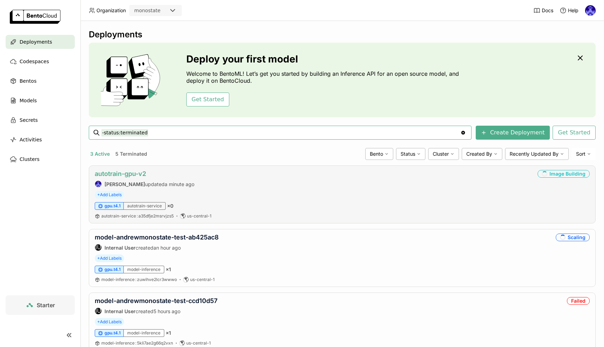
click at [110, 174] on link "autotrain-gpu-v2" at bounding box center [120, 173] width 51 height 7
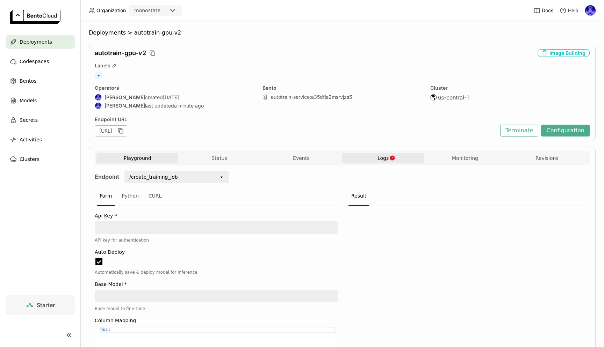
click at [397, 160] on button "Logs" at bounding box center [383, 158] width 82 height 10
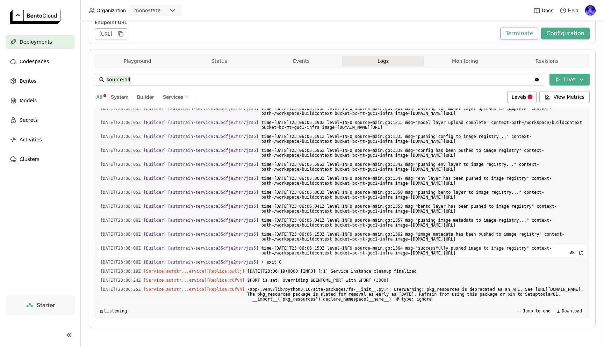
scroll to position [1185, 0]
click at [29, 45] on span "Deployments" at bounding box center [36, 42] width 32 height 8
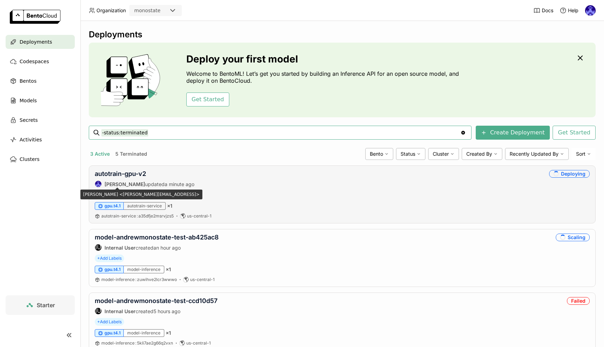
click at [121, 183] on strong "[PERSON_NAME]" at bounding box center [124, 184] width 41 height 6
click at [124, 171] on link "autotrain-gpu-v2" at bounding box center [120, 173] width 51 height 7
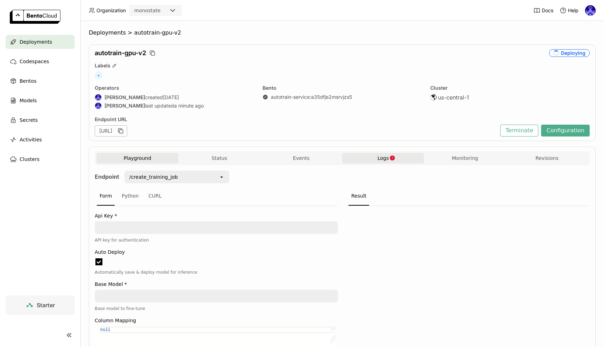
click at [379, 159] on span "Logs" at bounding box center [382, 158] width 11 height 6
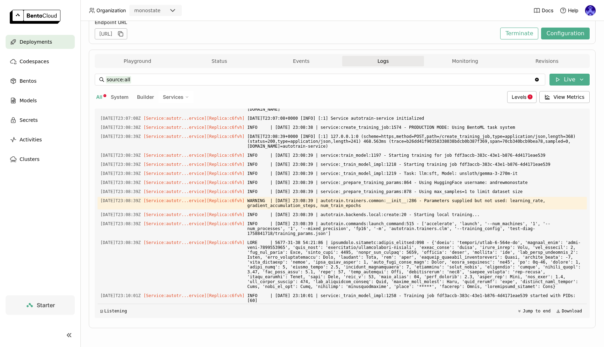
scroll to position [1643, 0]
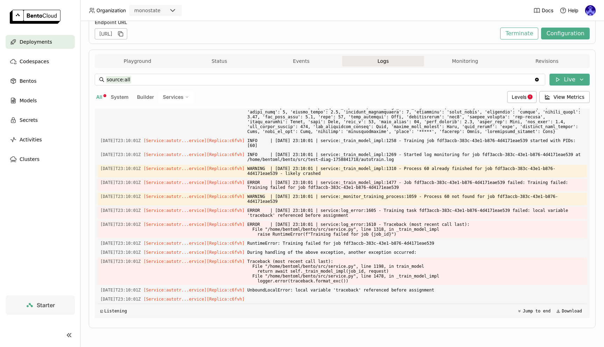
click at [310, 320] on div "source:all source:all Clear value Live All System Builder Services Levels View …" at bounding box center [342, 196] width 495 height 256
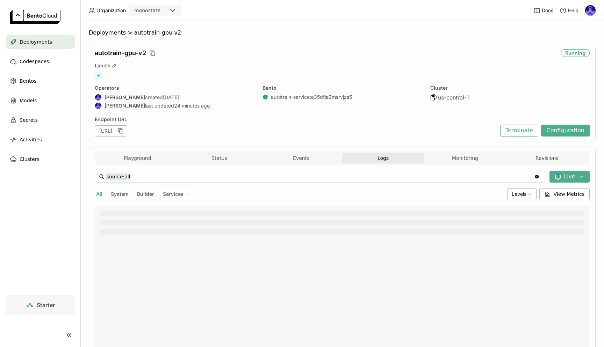
click at [44, 45] on span "Deployments" at bounding box center [36, 42] width 32 height 8
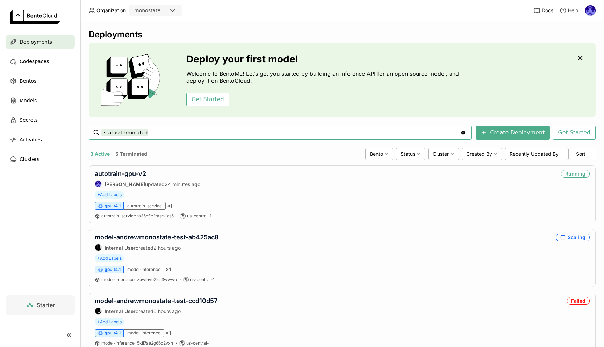
scroll to position [22, 0]
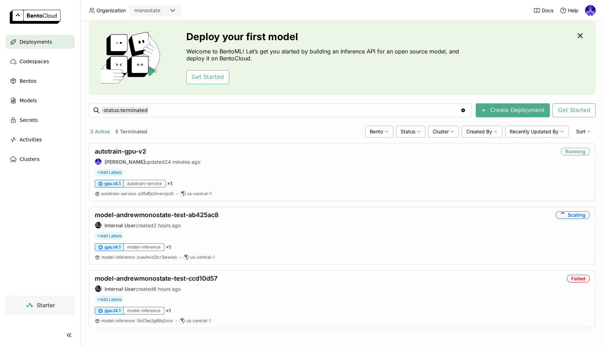
click at [118, 137] on div "3 Active 5 Terminated Bento Status Cluster Created By Recently Updated By Sort" at bounding box center [342, 132] width 506 height 12
click at [123, 149] on link "autotrain-gpu-v2" at bounding box center [120, 151] width 51 height 7
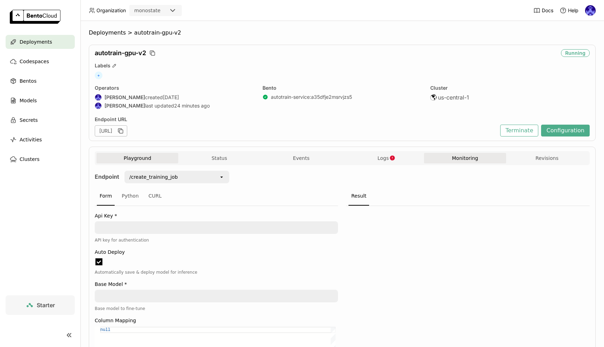
click at [439, 159] on button "Monitoring" at bounding box center [465, 158] width 82 height 10
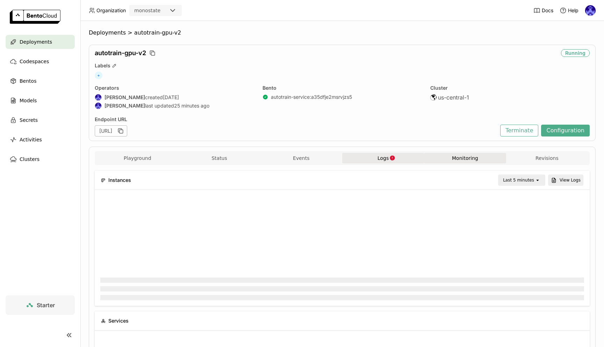
click at [389, 160] on icon "button" at bounding box center [392, 158] width 6 height 6
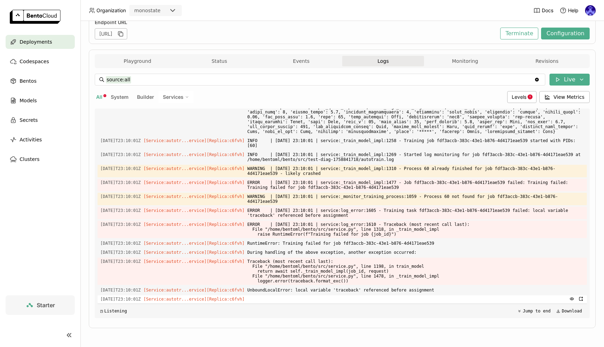
drag, startPoint x: 360, startPoint y: 126, endPoint x: 321, endPoint y: 301, distance: 178.9
click at [321, 301] on div "Load older logs [DATE]T23:05:51Z [Builder] [ autotrain-service:a35dfje2msrvjzs5…" at bounding box center [341, 214] width 489 height 210
copy div "[DATE]T23:07:08Z [Service:autotr...ervice] [Replica: c6fvh ] [DATE]T23:07:08+00…"
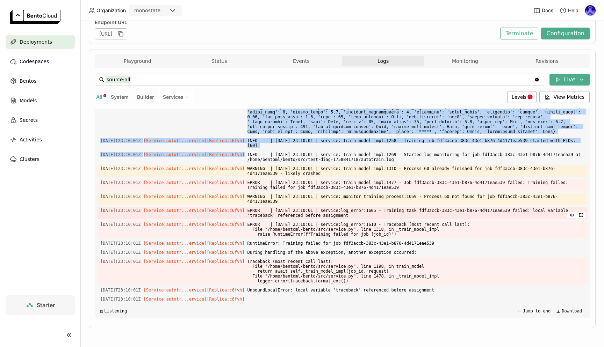
drag, startPoint x: 175, startPoint y: 163, endPoint x: 262, endPoint y: 208, distance: 97.3
click at [254, 208] on div "Load older logs [DATE]T23:05:51Z [Builder] [ autotrain-service:a35dfje2msrvjzs5…" at bounding box center [341, 214] width 489 height 210
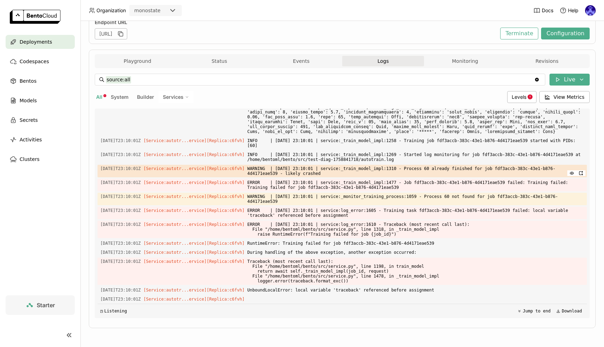
click at [182, 174] on div "[DATE]T23:10:01Z [Service:autotr...ervice] [Replica: c6fvh ] WARNING | [DATE] 2…" at bounding box center [341, 171] width 489 height 13
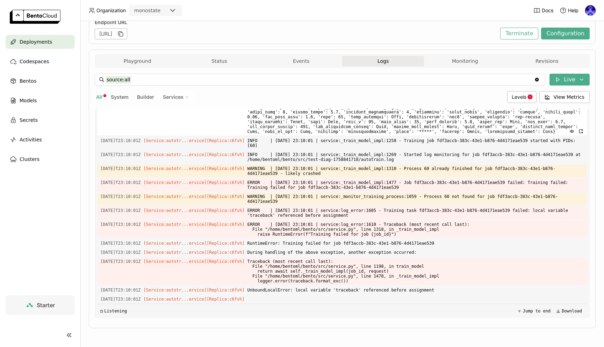
click at [177, 118] on div "[DATE]T23:08:39Z [Service:autotr...ervice] [Replica: c6fvh ]" at bounding box center [341, 110] width 489 height 52
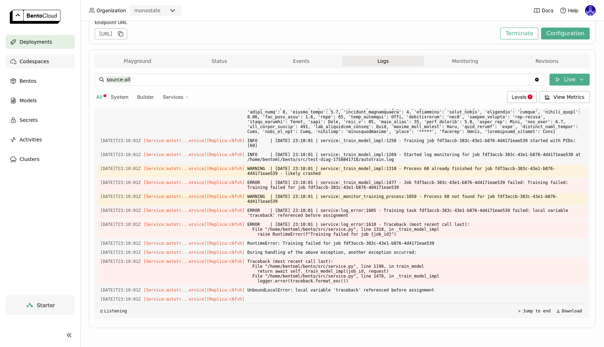
click at [32, 60] on span "Codespaces" at bounding box center [34, 61] width 29 height 8
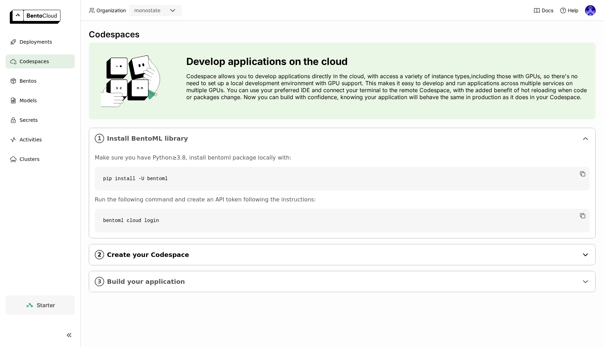
click at [171, 249] on div "2 Create your Codespace" at bounding box center [342, 254] width 506 height 21
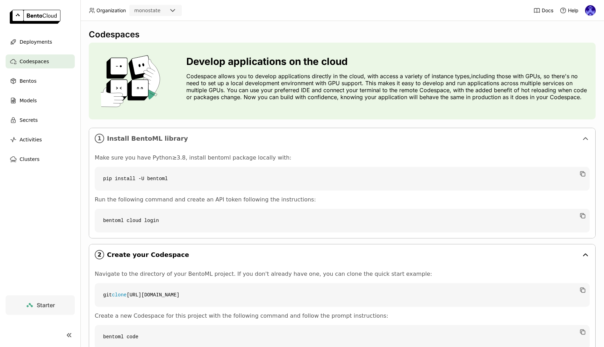
scroll to position [58, 0]
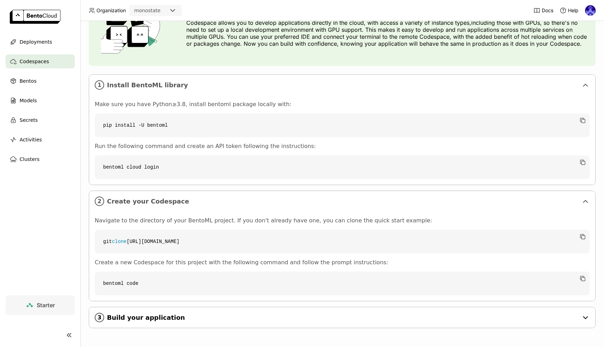
click at [187, 317] on span "Build your application" at bounding box center [342, 318] width 471 height 8
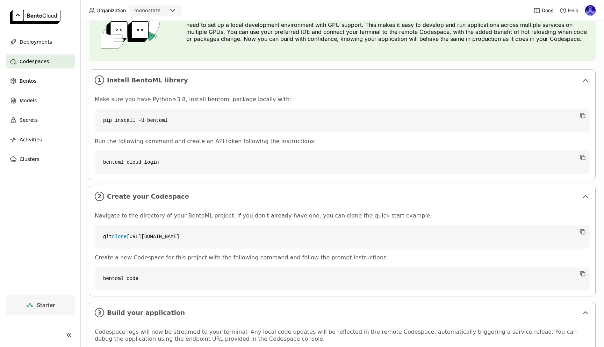
scroll to position [180, 0]
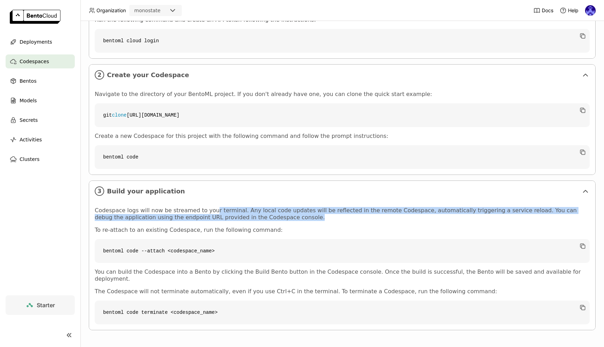
drag, startPoint x: 207, startPoint y: 218, endPoint x: 268, endPoint y: 223, distance: 60.6
click at [265, 221] on p "Codespace logs will now be streamed to your terminal. Any local code updates wi…" at bounding box center [342, 214] width 495 height 14
click at [268, 221] on p "Codespace logs will now be streamed to your terminal. Any local code updates wi…" at bounding box center [342, 214] width 495 height 14
drag, startPoint x: 199, startPoint y: 215, endPoint x: 299, endPoint y: 218, distance: 99.9
click at [291, 219] on p "Codespace logs will now be streamed to your terminal. Any local code updates wi…" at bounding box center [342, 214] width 495 height 14
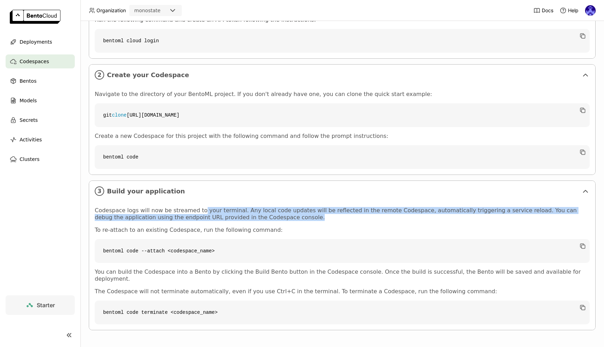
click at [299, 218] on p "Codespace logs will now be streamed to your terminal. Any local code updates wi…" at bounding box center [342, 214] width 495 height 14
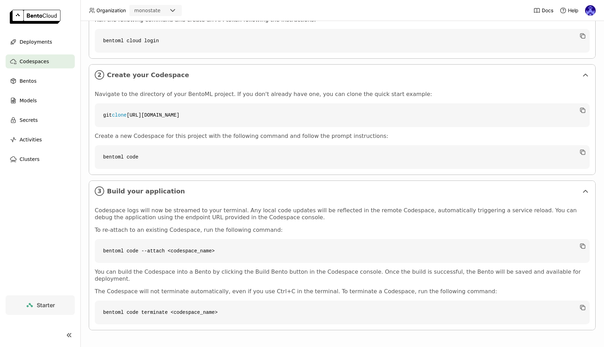
click at [129, 161] on code "bentoml code" at bounding box center [342, 157] width 495 height 24
click at [151, 168] on code "bentoml code" at bounding box center [342, 157] width 495 height 24
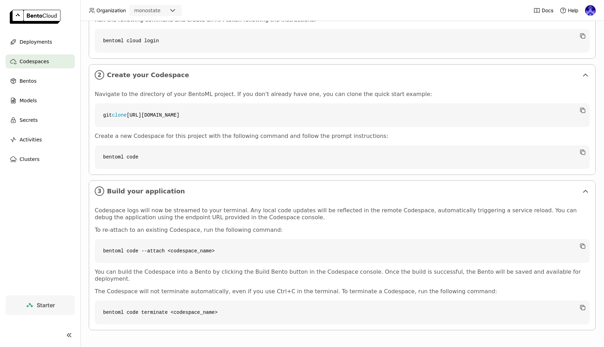
drag, startPoint x: 153, startPoint y: 163, endPoint x: 111, endPoint y: 166, distance: 42.0
click at [111, 166] on code "bentoml code" at bounding box center [342, 157] width 495 height 24
drag, startPoint x: 101, startPoint y: 163, endPoint x: 145, endPoint y: 161, distance: 44.4
click at [145, 161] on code "bentoml code" at bounding box center [342, 157] width 495 height 24
copy code "bentoml code"
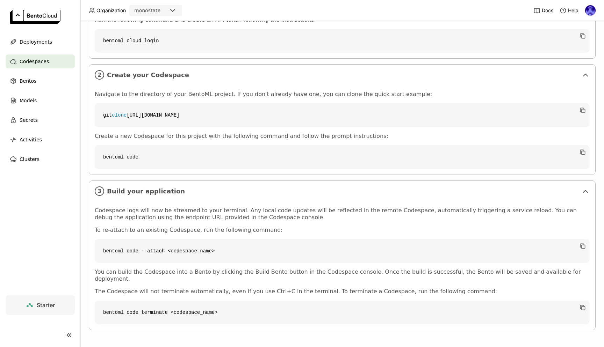
scroll to position [0, 0]
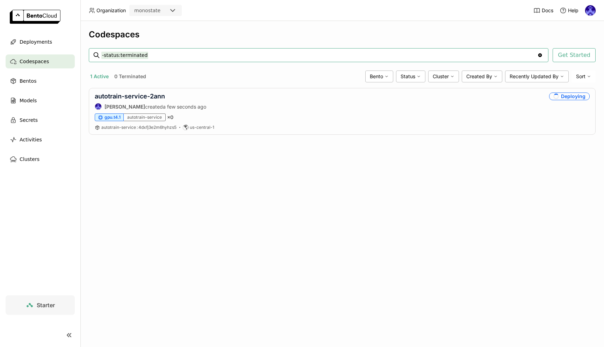
click at [239, 186] on div "Codespaces -status:terminated -status:terminated Clear value Get Started 1 Acti…" at bounding box center [341, 184] width 523 height 326
click at [364, 181] on div "Codespaces -status:terminated -status:terminated Clear value Get Started 1 Acti…" at bounding box center [341, 184] width 523 height 326
click at [132, 97] on link "autotrain-service-2ann" at bounding box center [130, 96] width 70 height 7
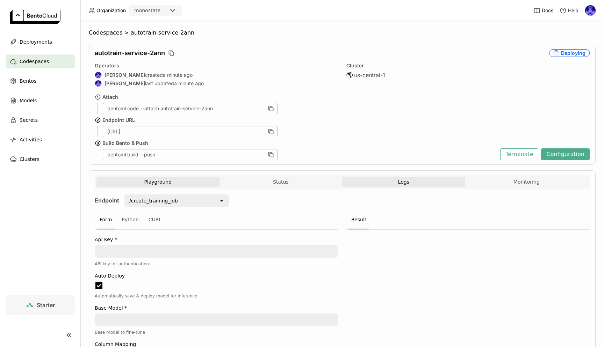
click at [389, 180] on button "Logs" at bounding box center [403, 182] width 123 height 10
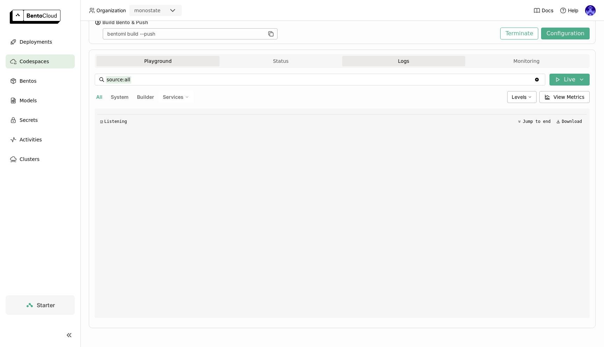
click at [146, 60] on button "Playground" at bounding box center [157, 61] width 123 height 10
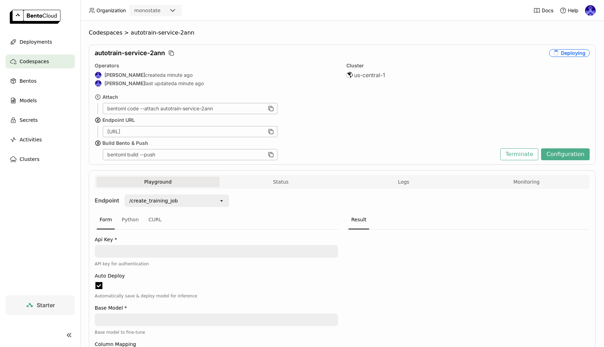
click at [406, 185] on button "Logs" at bounding box center [403, 182] width 123 height 10
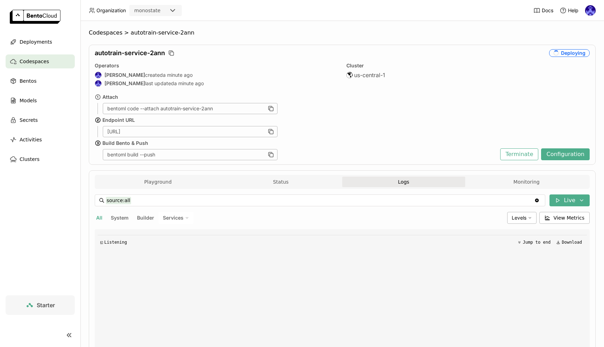
scroll to position [121, 0]
click at [141, 184] on button "Playground" at bounding box center [157, 182] width 123 height 10
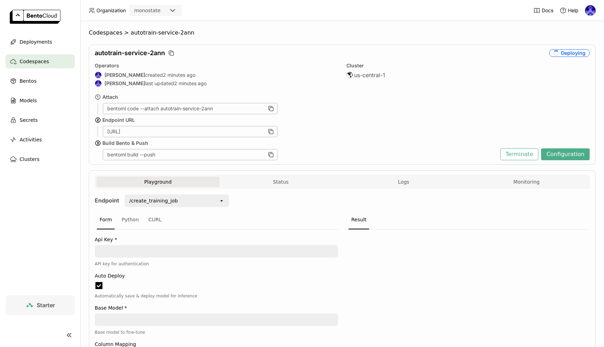
click at [20, 55] on div "Codespaces" at bounding box center [40, 61] width 69 height 14
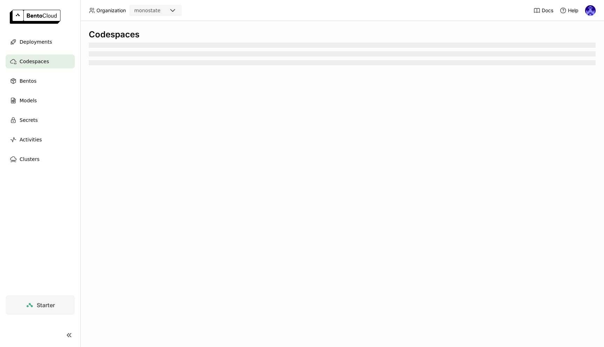
click at [30, 63] on span "Codespaces" at bounding box center [34, 61] width 29 height 8
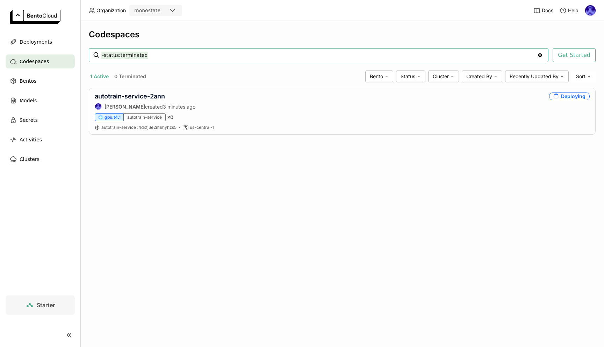
click at [314, 194] on div "Codespaces -status:terminated -status:terminated Clear value Get Started 1 Acti…" at bounding box center [341, 184] width 523 height 326
click at [469, 145] on div "Codespaces -status:terminated -status:terminated Clear value Get Started 1 Acti…" at bounding box center [342, 87] width 506 height 116
click at [330, 200] on div "Codespaces -status:terminated -status:terminated Clear value Get Started 1 Acti…" at bounding box center [341, 184] width 523 height 326
click at [295, 195] on div "Codespaces -status:terminated -status:terminated Clear value Get Started 1 Acti…" at bounding box center [341, 184] width 523 height 326
click at [323, 153] on div "Codespaces -status:terminated -status:terminated Clear value Get Started 1 Acti…" at bounding box center [341, 184] width 523 height 326
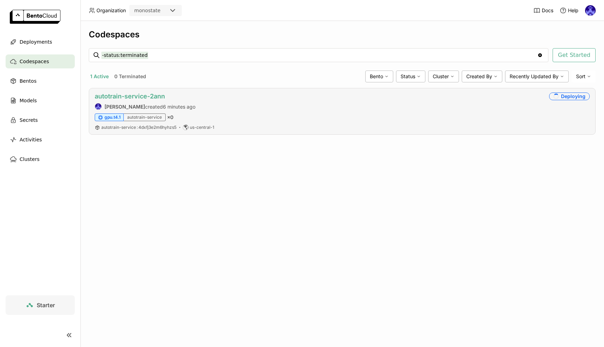
click at [146, 96] on link "autotrain-service-2ann" at bounding box center [130, 96] width 70 height 7
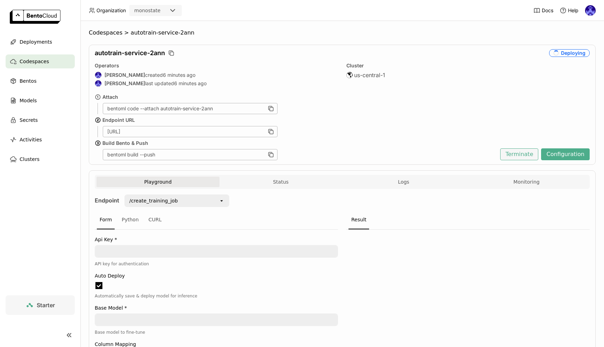
click at [510, 155] on button "Terminate" at bounding box center [519, 154] width 38 height 12
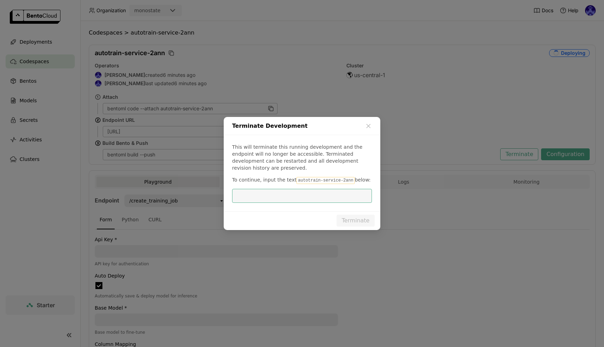
click at [305, 196] on input "dialog" at bounding box center [301, 195] width 131 height 13
click at [311, 178] on code "autotrain-service-2ann" at bounding box center [325, 180] width 58 height 7
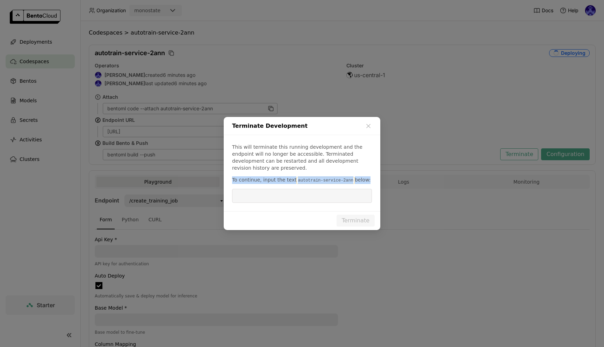
click at [311, 178] on code "autotrain-service-2ann" at bounding box center [325, 180] width 58 height 7
click at [296, 177] on code "autotrain-service-2ann" at bounding box center [325, 180] width 58 height 7
drag, startPoint x: 294, startPoint y: 177, endPoint x: 348, endPoint y: 175, distance: 54.5
click at [348, 177] on code "autotrain-service-2ann" at bounding box center [325, 180] width 58 height 7
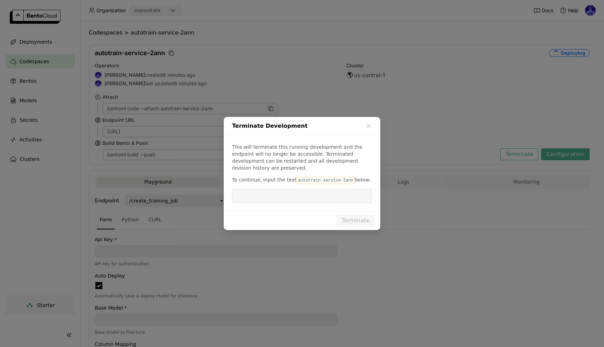
copy p "autotrain-service-2ann"
click at [337, 199] on div "dialog" at bounding box center [302, 196] width 140 height 14
click at [338, 195] on input "dialog" at bounding box center [301, 195] width 131 height 13
paste input "autotrain-service-2ann"
type input "autotrain-service-2ann"
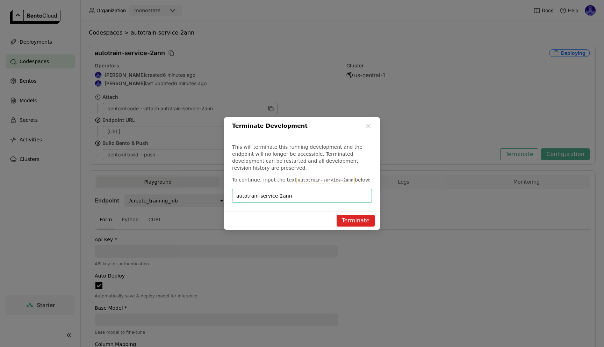
click at [357, 215] on button "Terminate" at bounding box center [355, 221] width 38 height 12
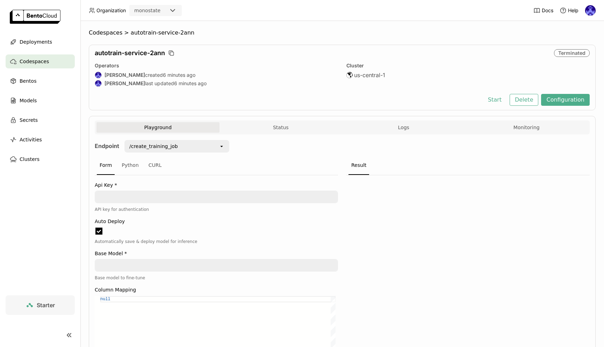
click at [39, 61] on span "Codespaces" at bounding box center [34, 61] width 29 height 8
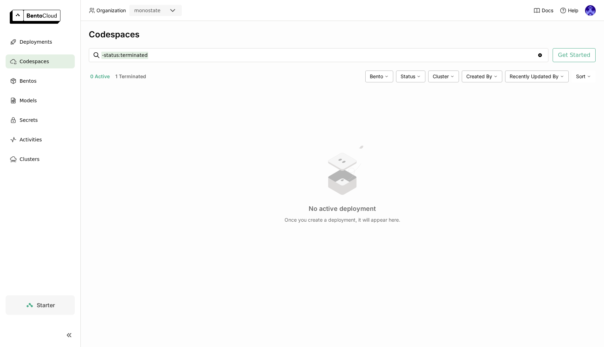
click at [46, 53] on ul "Deployments Codespaces Bentos Models Secrets Activities Clusters" at bounding box center [40, 100] width 80 height 131
click at [50, 47] on div "Deployments" at bounding box center [40, 42] width 69 height 14
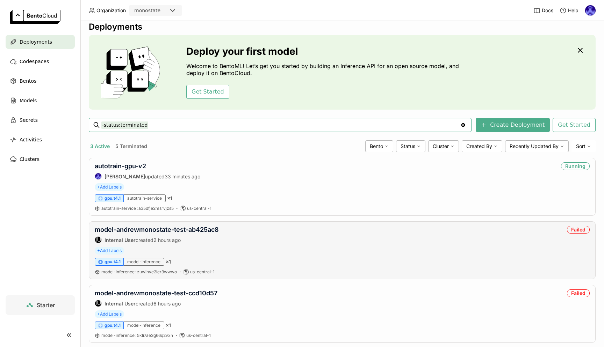
scroll to position [22, 0]
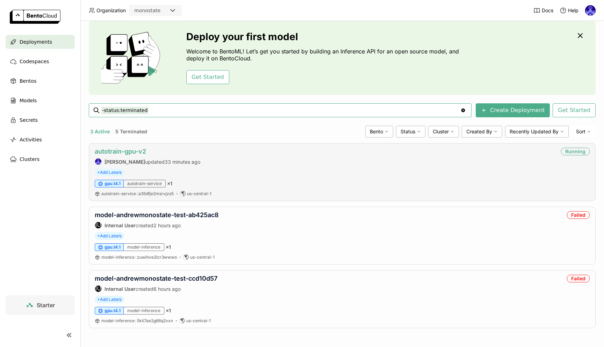
click at [129, 149] on link "autotrain-gpu-v2" at bounding box center [120, 151] width 51 height 7
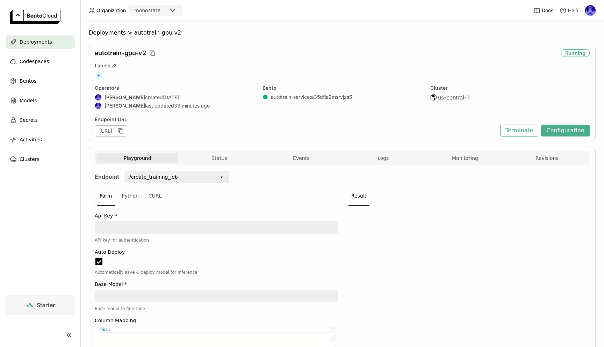
click at [421, 197] on div "Result" at bounding box center [467, 196] width 243 height 19
click at [33, 34] on link at bounding box center [40, 17] width 80 height 35
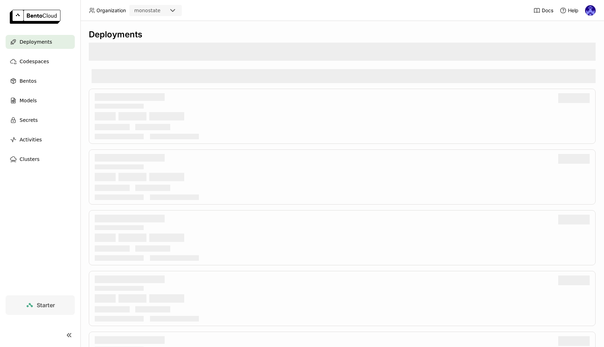
click at [35, 41] on span "Deployments" at bounding box center [36, 42] width 32 height 8
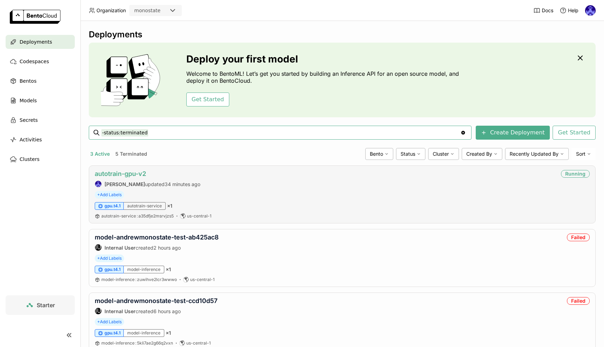
click at [139, 174] on link "autotrain-gpu-v2" at bounding box center [120, 173] width 51 height 7
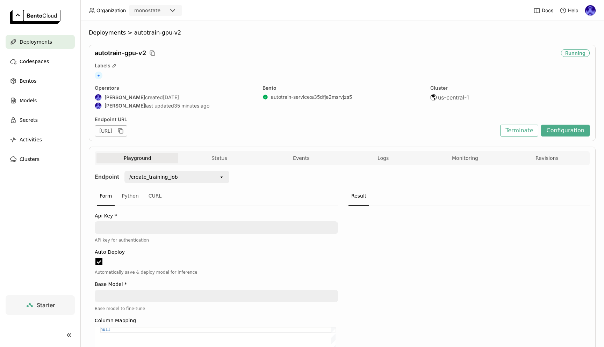
drag, startPoint x: 386, startPoint y: 154, endPoint x: 389, endPoint y: 166, distance: 11.8
click at [386, 154] on button "Logs" at bounding box center [383, 158] width 82 height 10
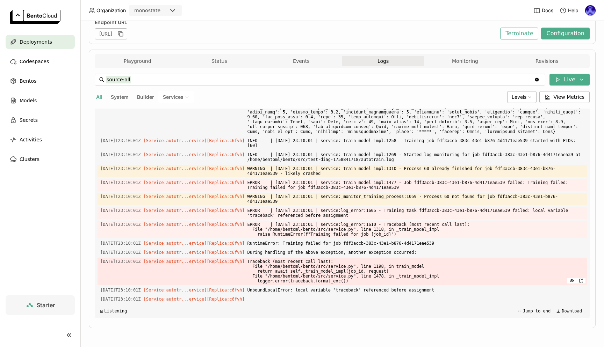
scroll to position [1343, 0]
drag, startPoint x: 295, startPoint y: 302, endPoint x: 259, endPoint y: 284, distance: 40.5
click at [268, 287] on div "Load older logs [DATE]T23:05:51Z [Builder] [ autotrain-service:a35dfje2msrvjzs5…" at bounding box center [341, 214] width 489 height 210
